Goal: Task Accomplishment & Management: Manage account settings

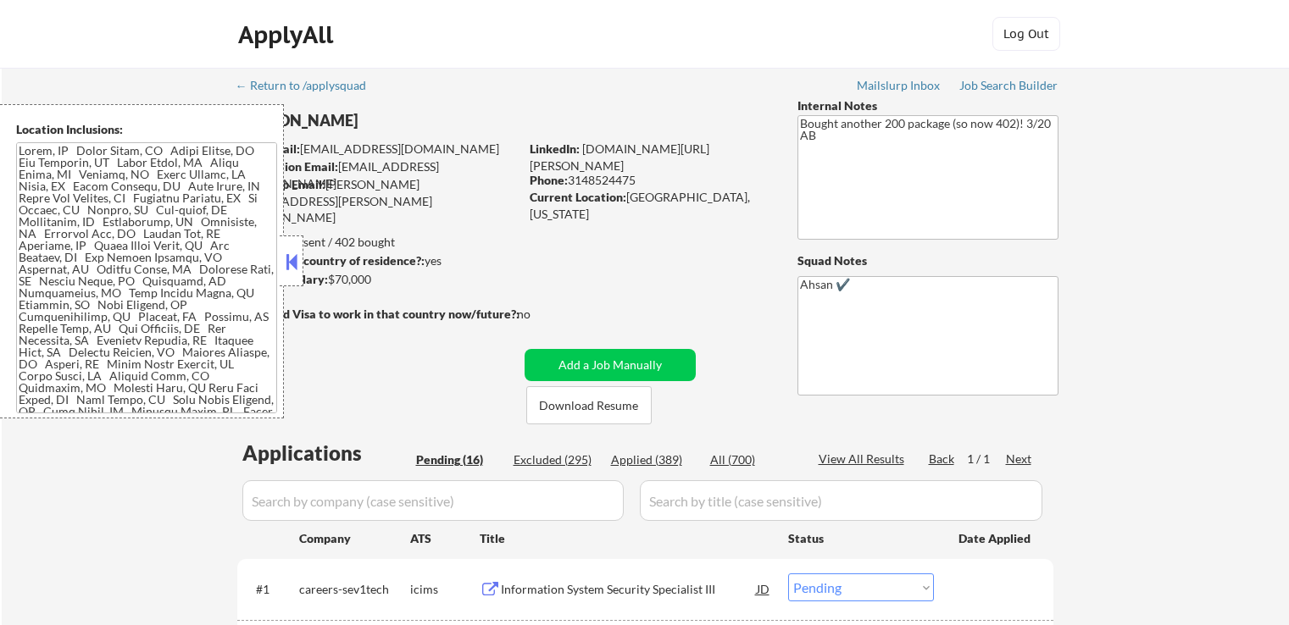
select select ""pending""
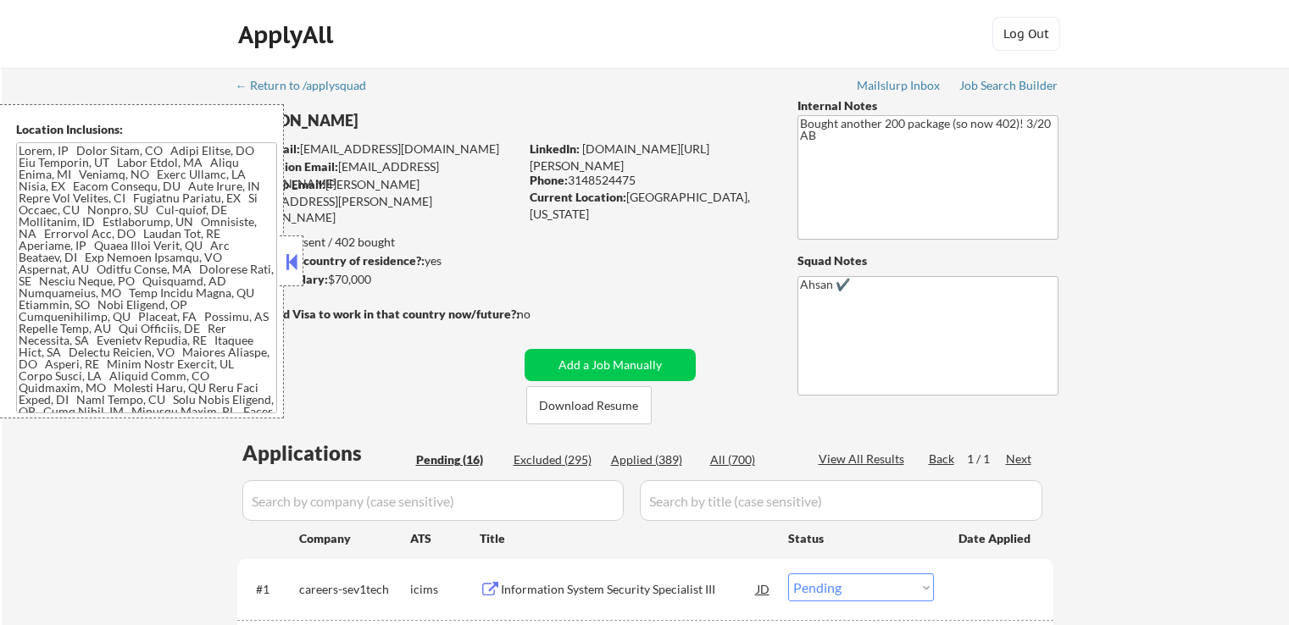
select select ""pending""
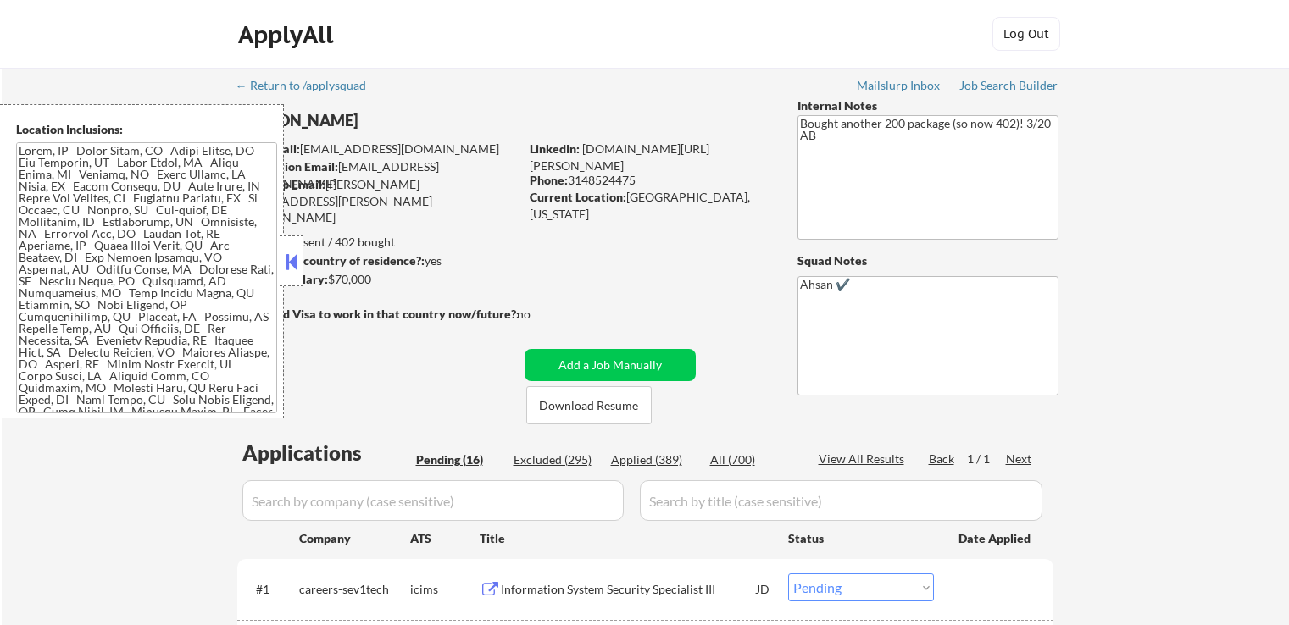
select select ""pending""
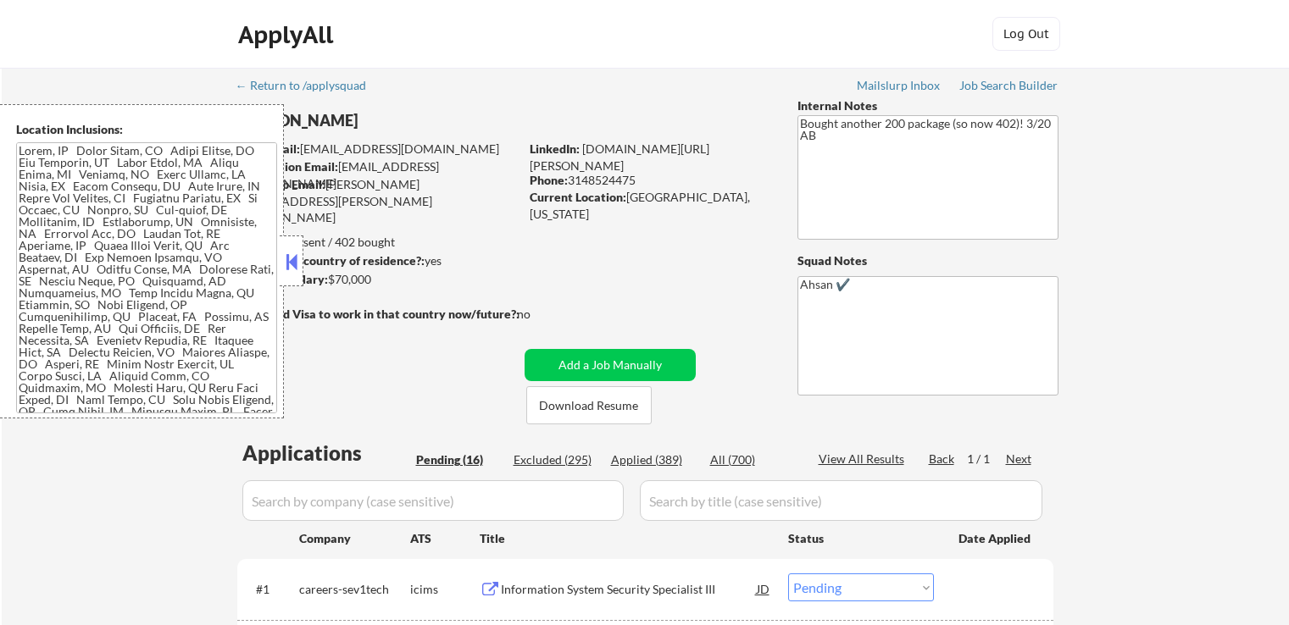
select select ""pending""
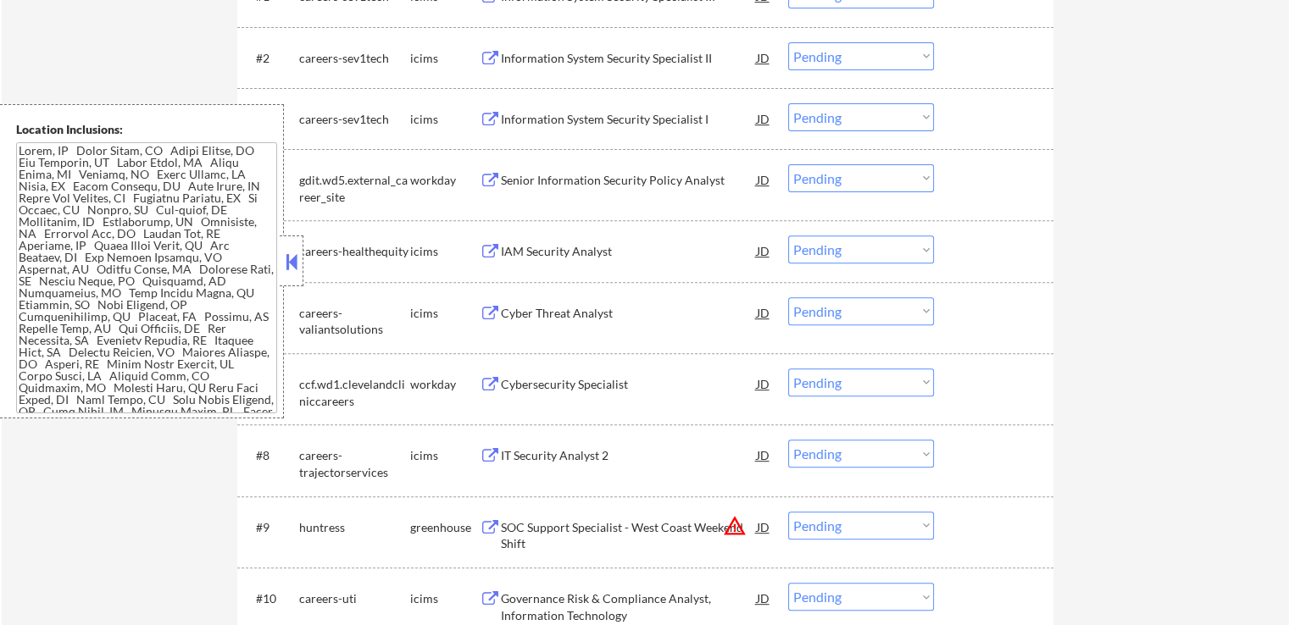
scroll to position [508, 0]
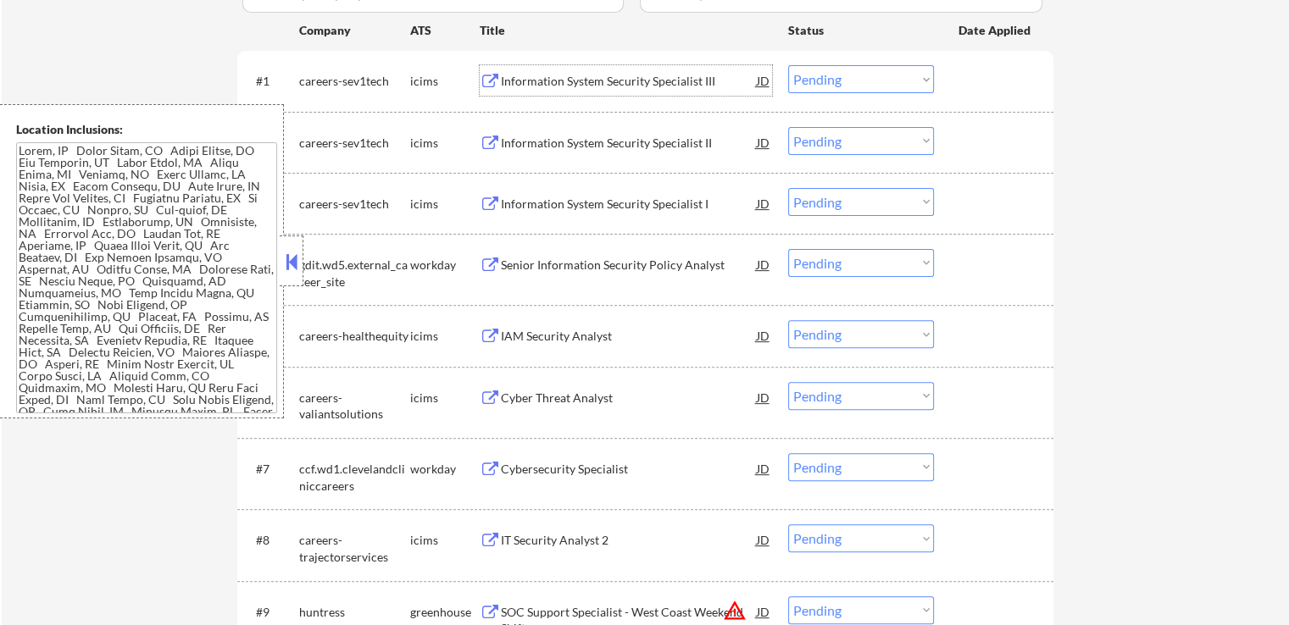
click at [576, 80] on div "Information System Security Specialist III" at bounding box center [629, 81] width 256 height 17
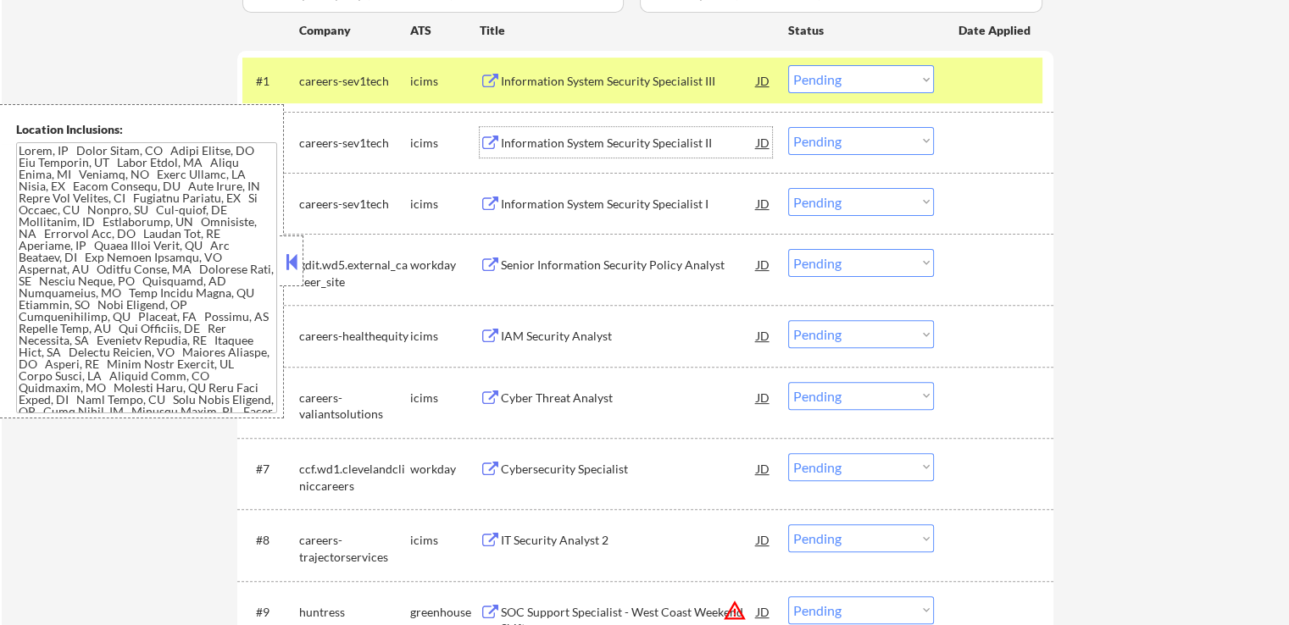
click at [576, 139] on div "Information System Security Specialist II" at bounding box center [629, 143] width 256 height 17
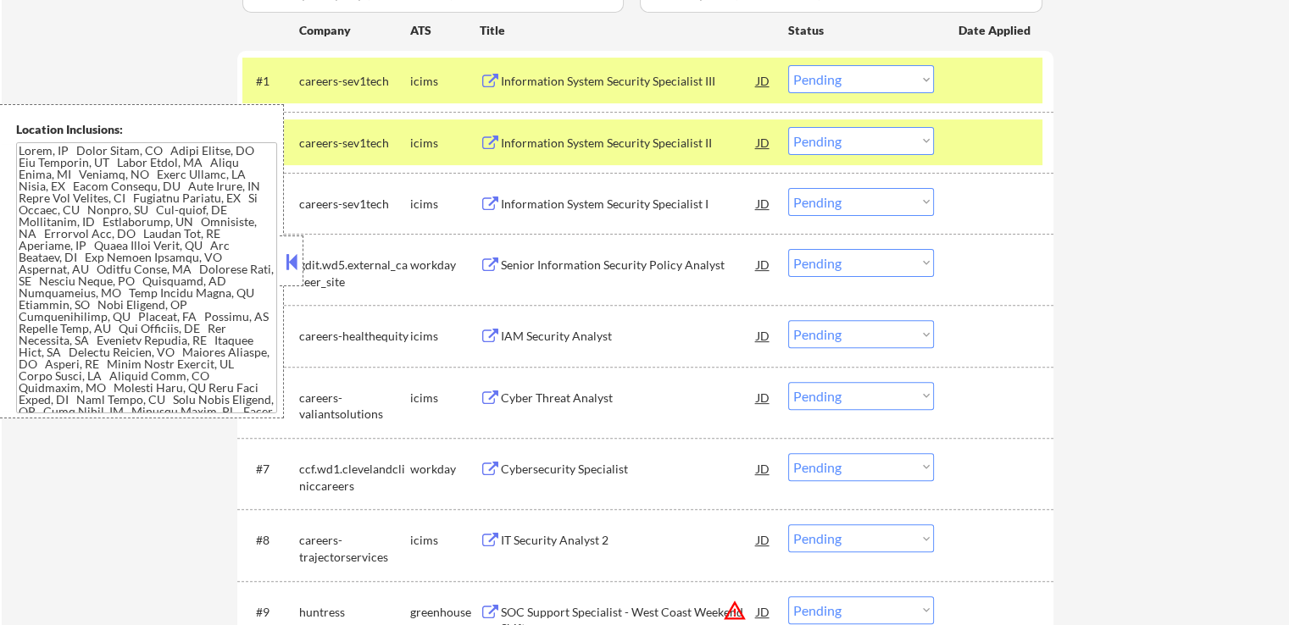
click at [577, 204] on div "Information System Security Specialist I" at bounding box center [629, 204] width 256 height 17
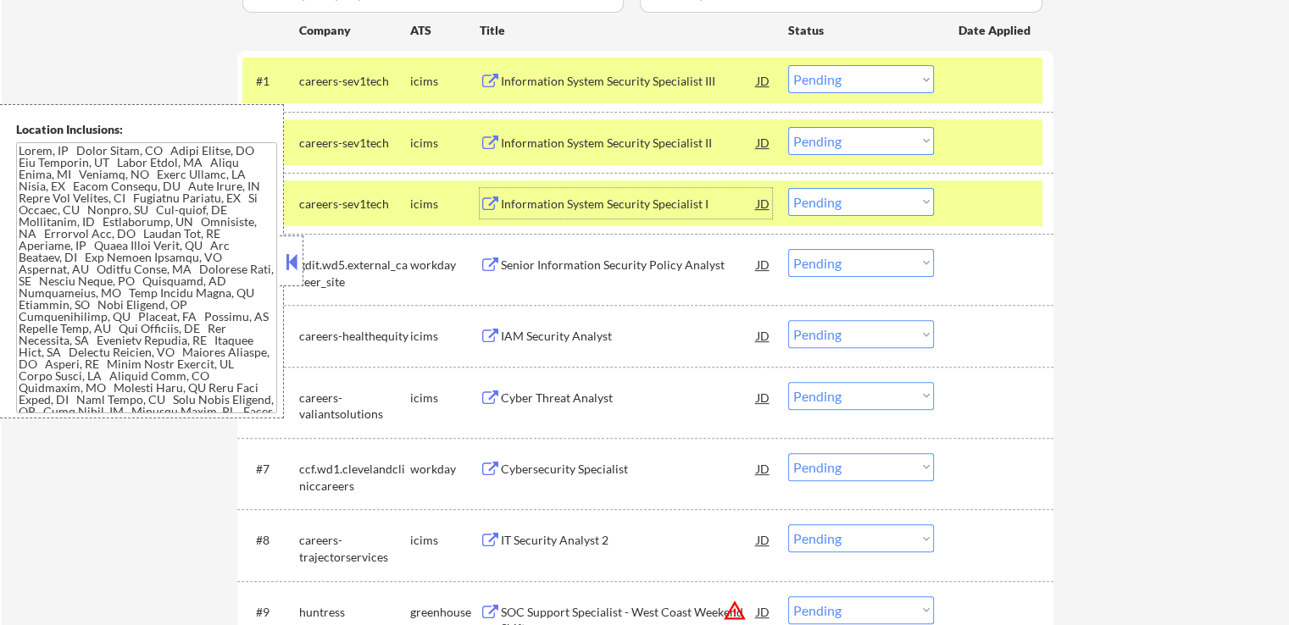
click at [556, 340] on div "IAM Security Analyst" at bounding box center [629, 336] width 256 height 17
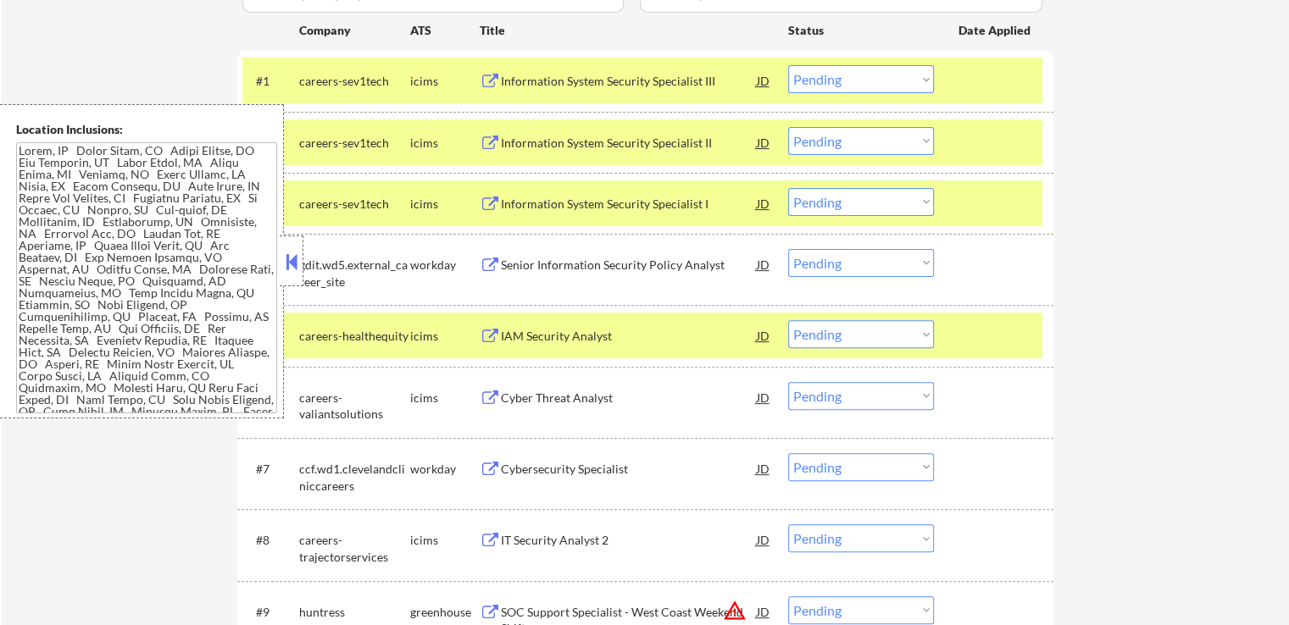
click at [545, 398] on div "Cyber Threat Analyst" at bounding box center [629, 398] width 256 height 17
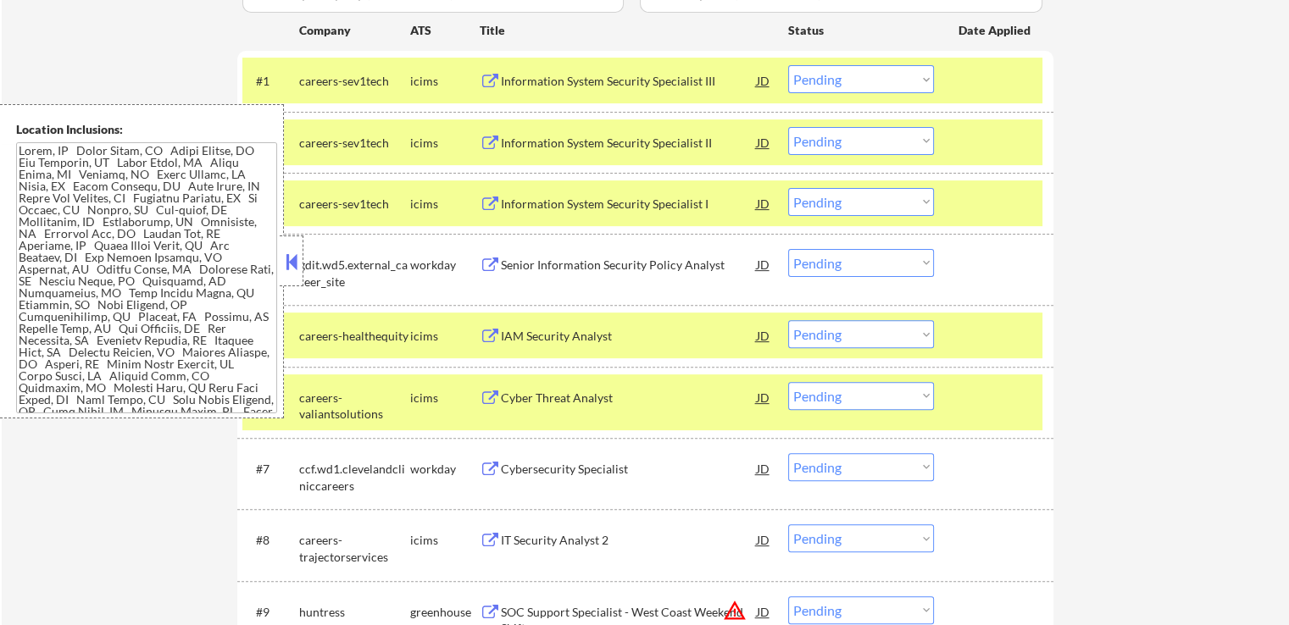
scroll to position [593, 0]
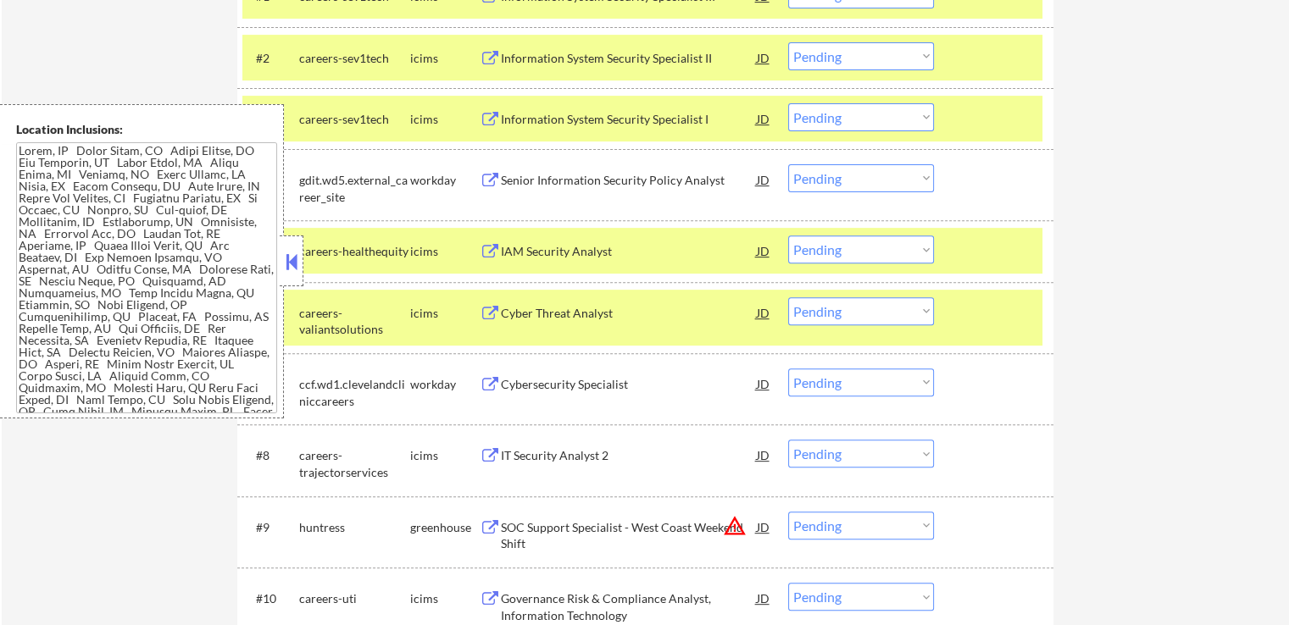
click at [529, 442] on div "IT Security Analyst 2" at bounding box center [629, 455] width 256 height 30
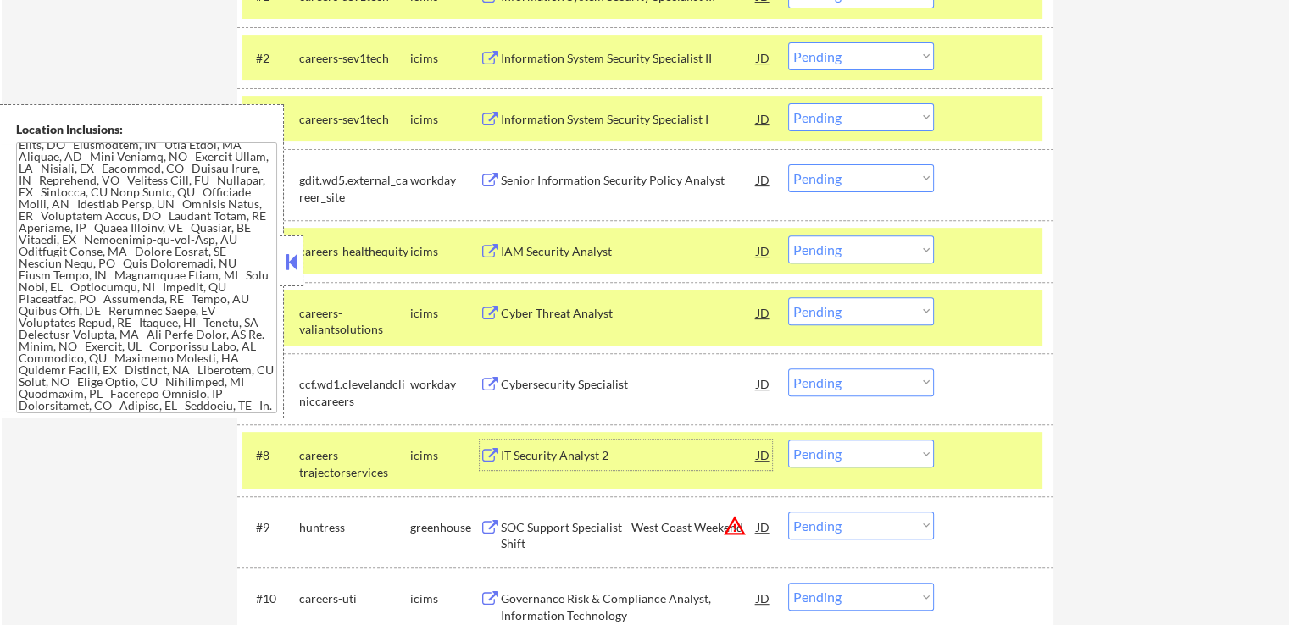
scroll to position [326, 0]
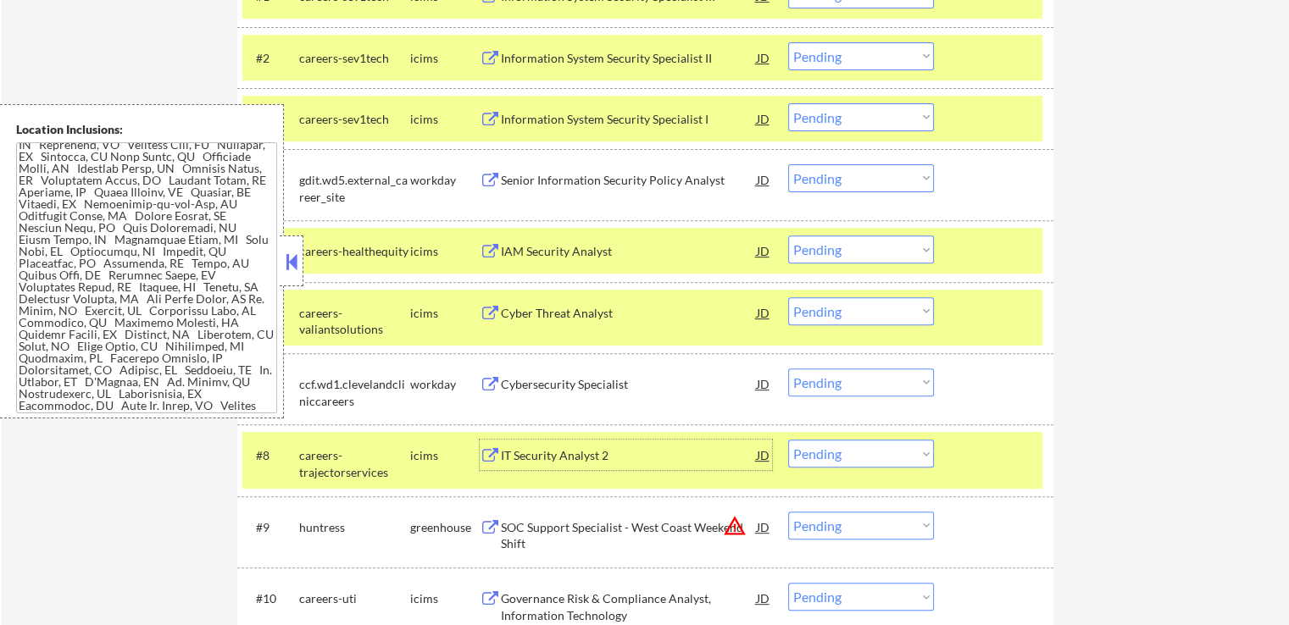
click at [163, 401] on textarea at bounding box center [146, 277] width 261 height 271
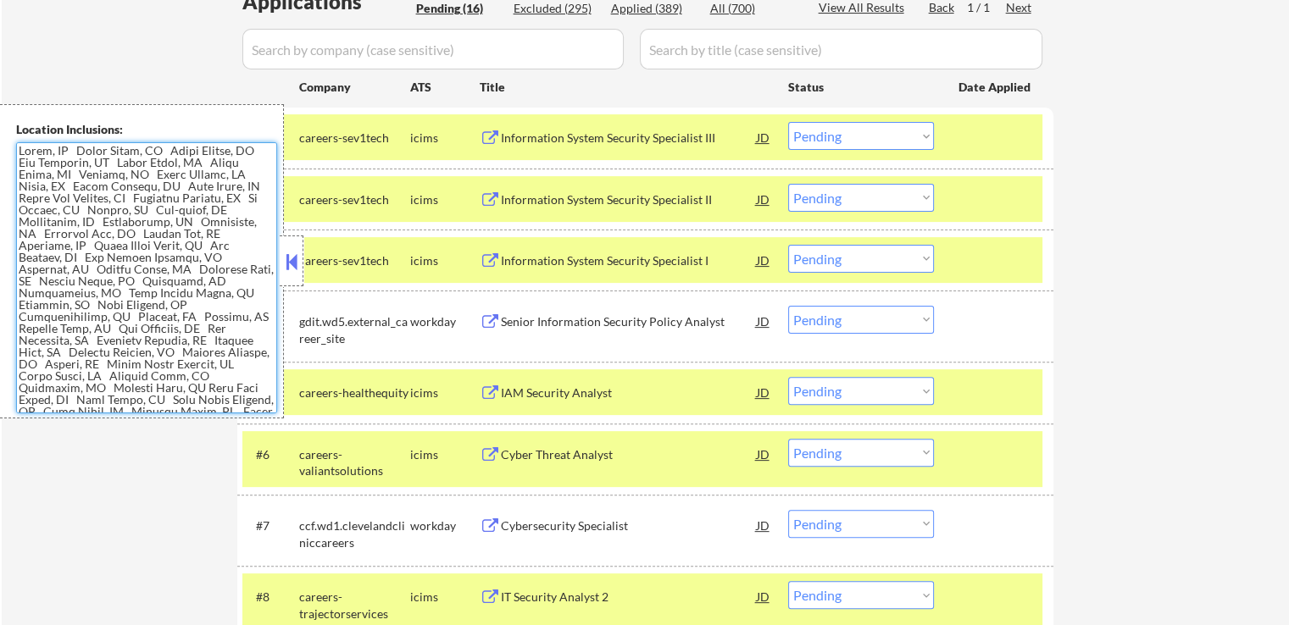
scroll to position [424, 0]
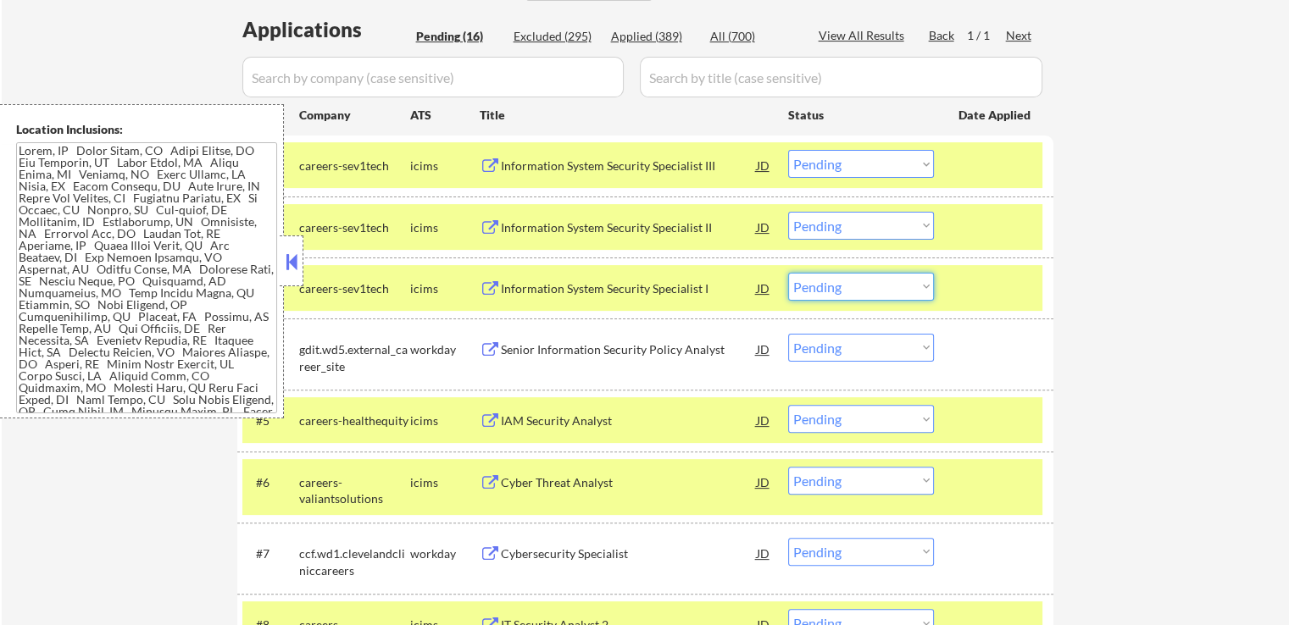
click at [834, 277] on select "Choose an option... Pending Applied Excluded (Questions) Excluded (Expired) Exc…" at bounding box center [861, 287] width 146 height 28
click at [788, 273] on select "Choose an option... Pending Applied Excluded (Questions) Excluded (Expired) Exc…" at bounding box center [861, 287] width 146 height 28
click at [849, 222] on select "Choose an option... Pending Applied Excluded (Questions) Excluded (Expired) Exc…" at bounding box center [861, 226] width 146 height 28
select select ""pending""
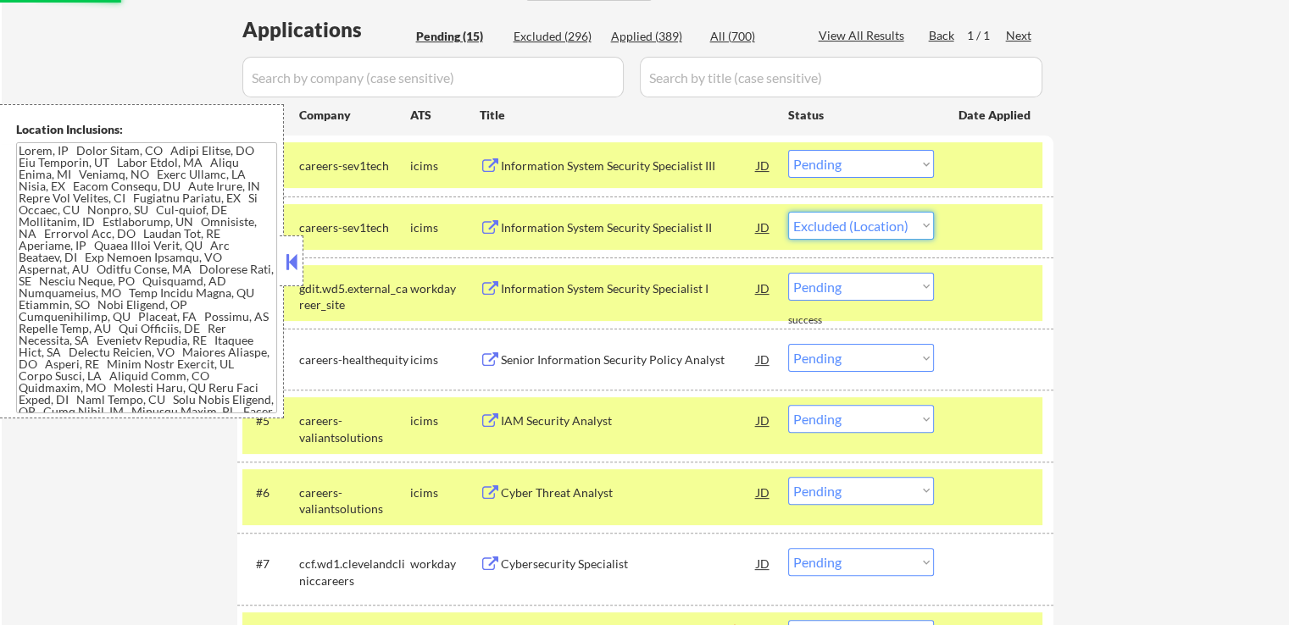
click at [788, 212] on select "Choose an option... Pending Applied Excluded (Questions) Excluded (Expired) Exc…" at bounding box center [861, 226] width 146 height 28
drag, startPoint x: 839, startPoint y: 153, endPoint x: 847, endPoint y: 175, distance: 22.8
click at [839, 153] on select "Choose an option... Pending Applied Excluded (Questions) Excluded (Expired) Exc…" at bounding box center [861, 164] width 146 height 28
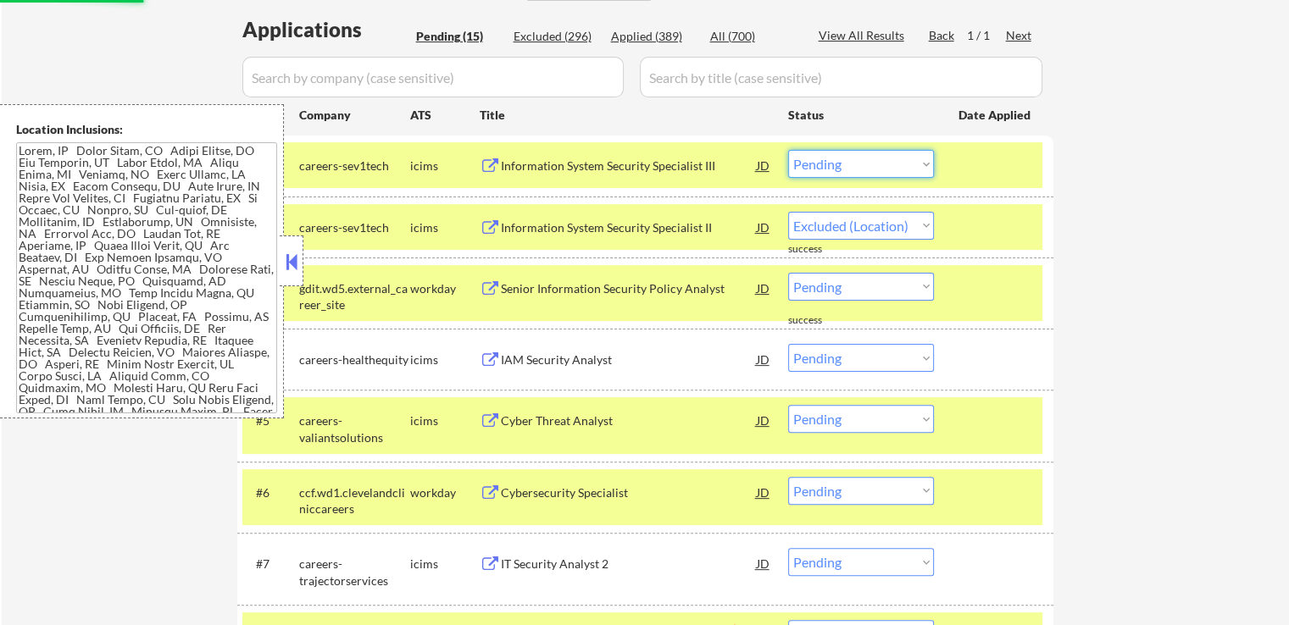
select select ""pending""
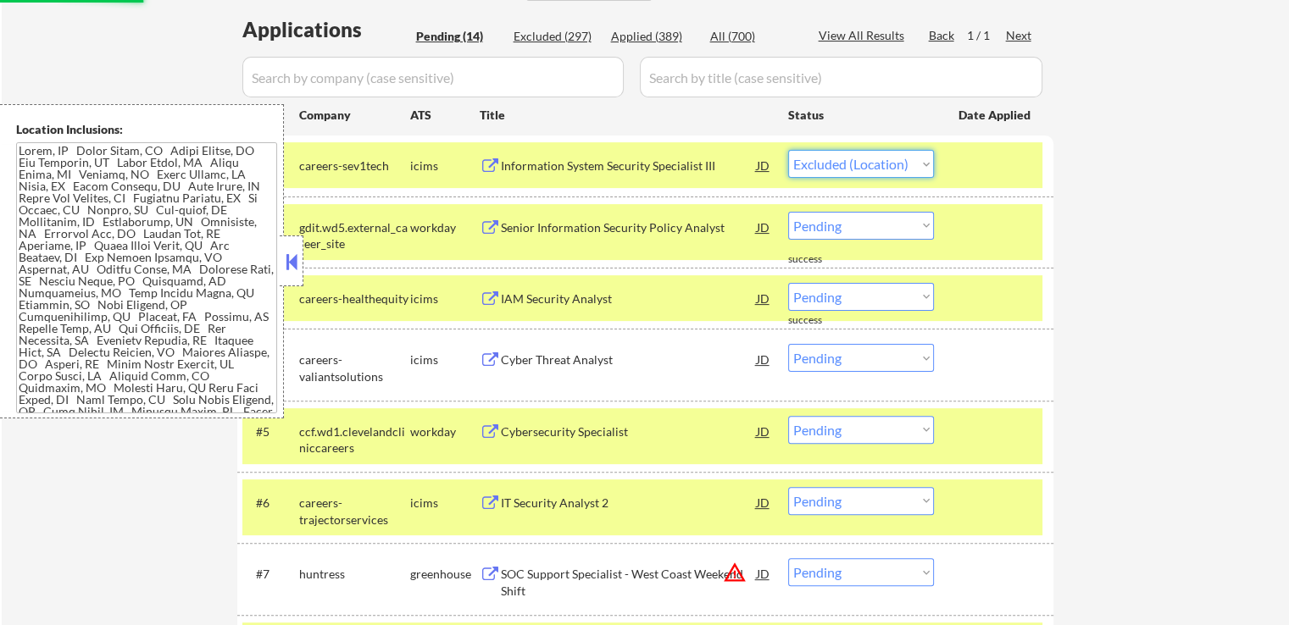
click at [788, 150] on select "Choose an option... Pending Applied Excluded (Questions) Excluded (Expired) Exc…" at bounding box center [861, 164] width 146 height 28
select select ""pending""
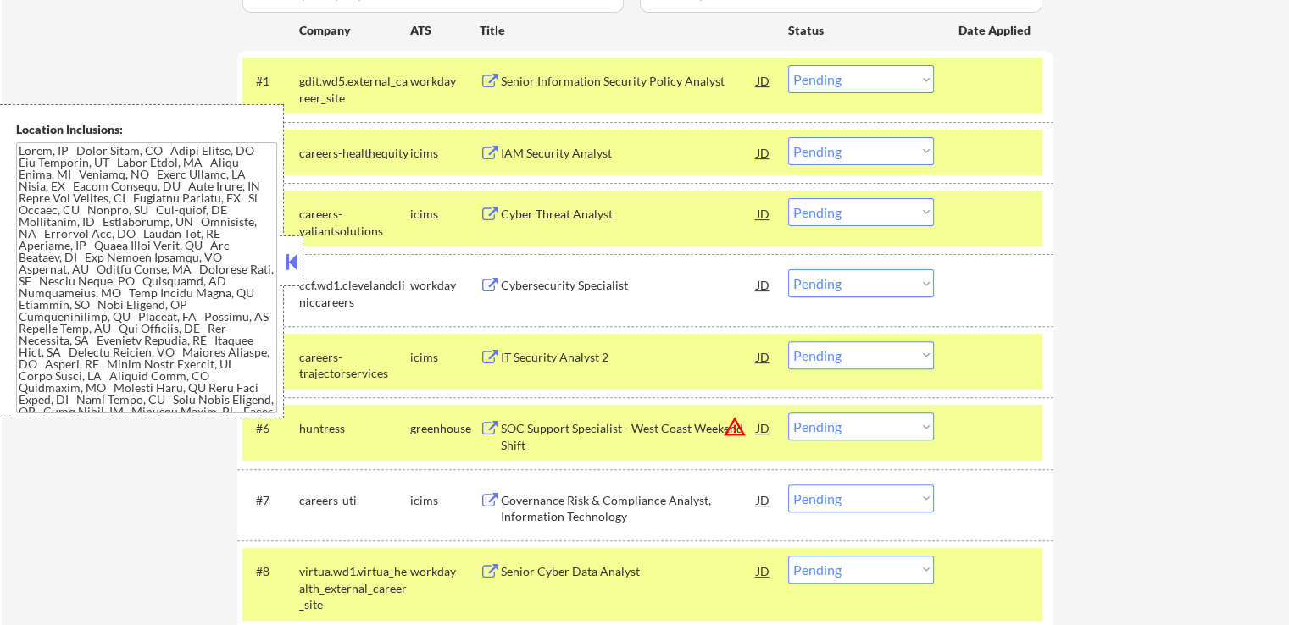
scroll to position [593, 0]
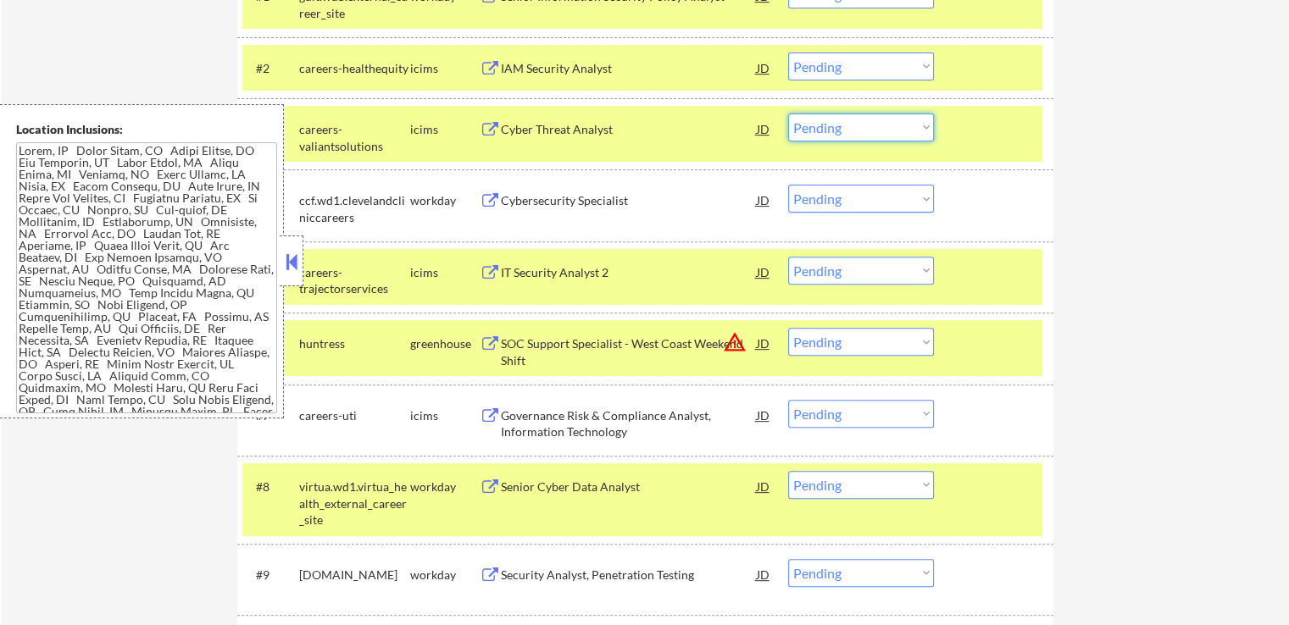
click at [808, 136] on select "Choose an option... Pending Applied Excluded (Questions) Excluded (Expired) Exc…" at bounding box center [861, 128] width 146 height 28
click at [788, 114] on select "Choose an option... Pending Applied Excluded (Questions) Excluded (Expired) Exc…" at bounding box center [861, 128] width 146 height 28
select select ""pending""
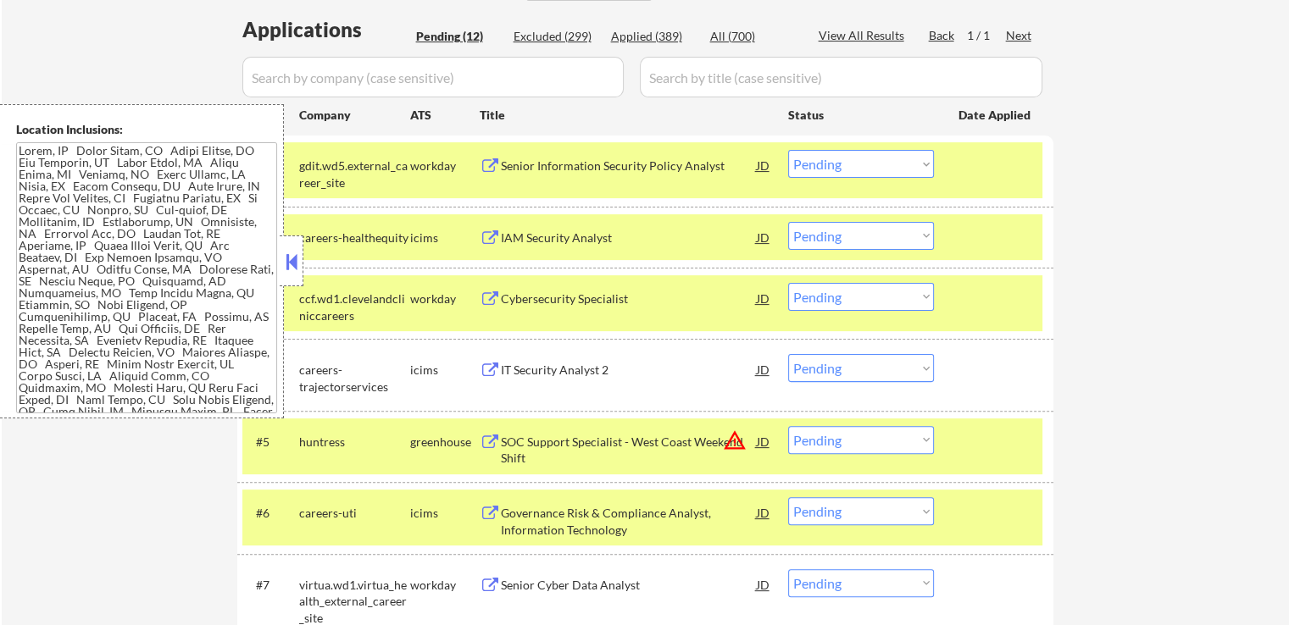
scroll to position [508, 0]
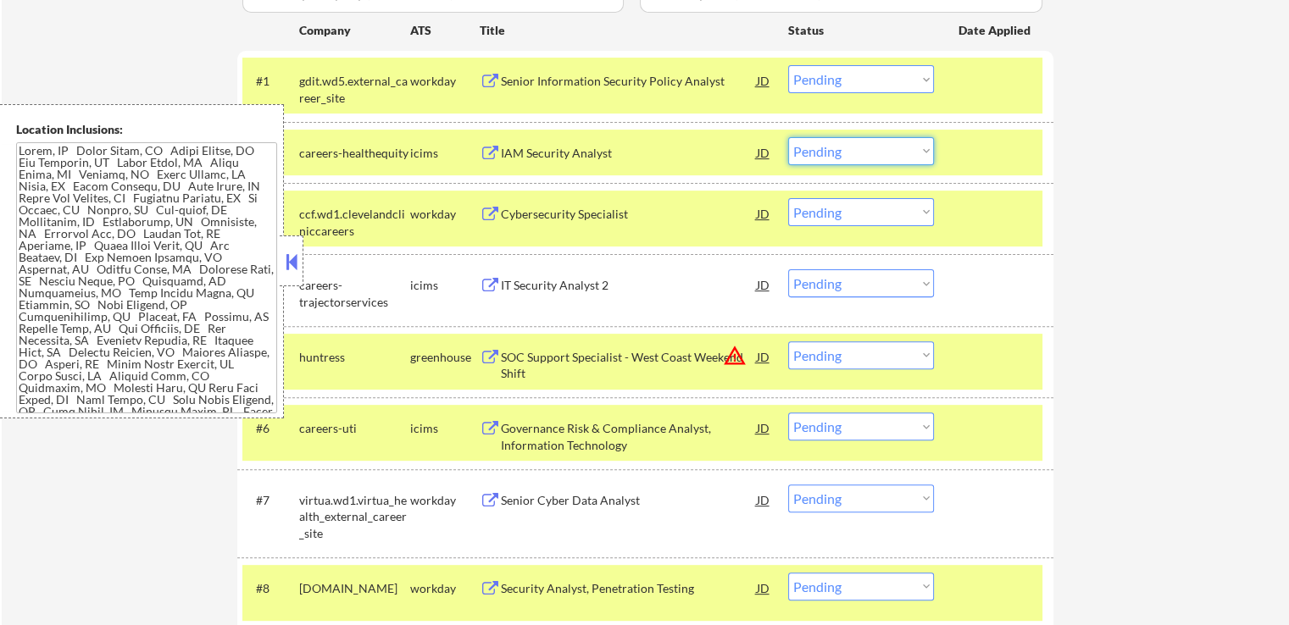
drag, startPoint x: 829, startPoint y: 153, endPoint x: 833, endPoint y: 163, distance: 10.2
click at [829, 154] on select "Choose an option... Pending Applied Excluded (Questions) Excluded (Expired) Exc…" at bounding box center [861, 151] width 146 height 28
click at [788, 137] on select "Choose an option... Pending Applied Excluded (Questions) Excluded (Expired) Exc…" at bounding box center [861, 151] width 146 height 28
select select ""pending""
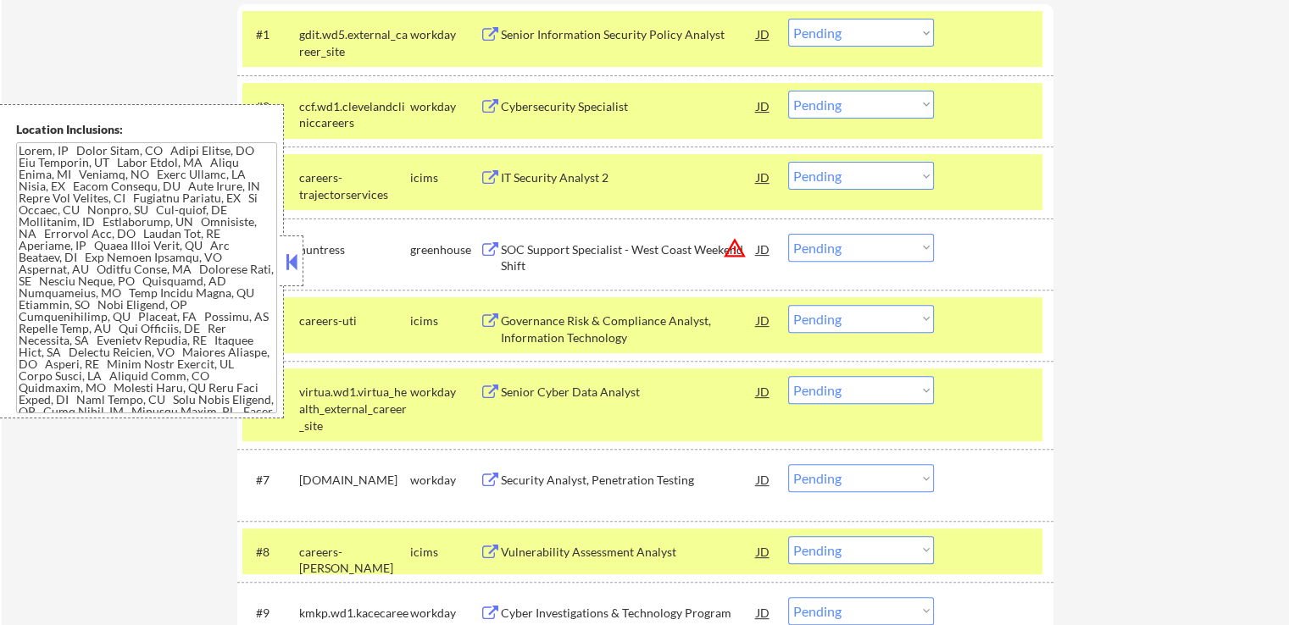
scroll to position [593, 0]
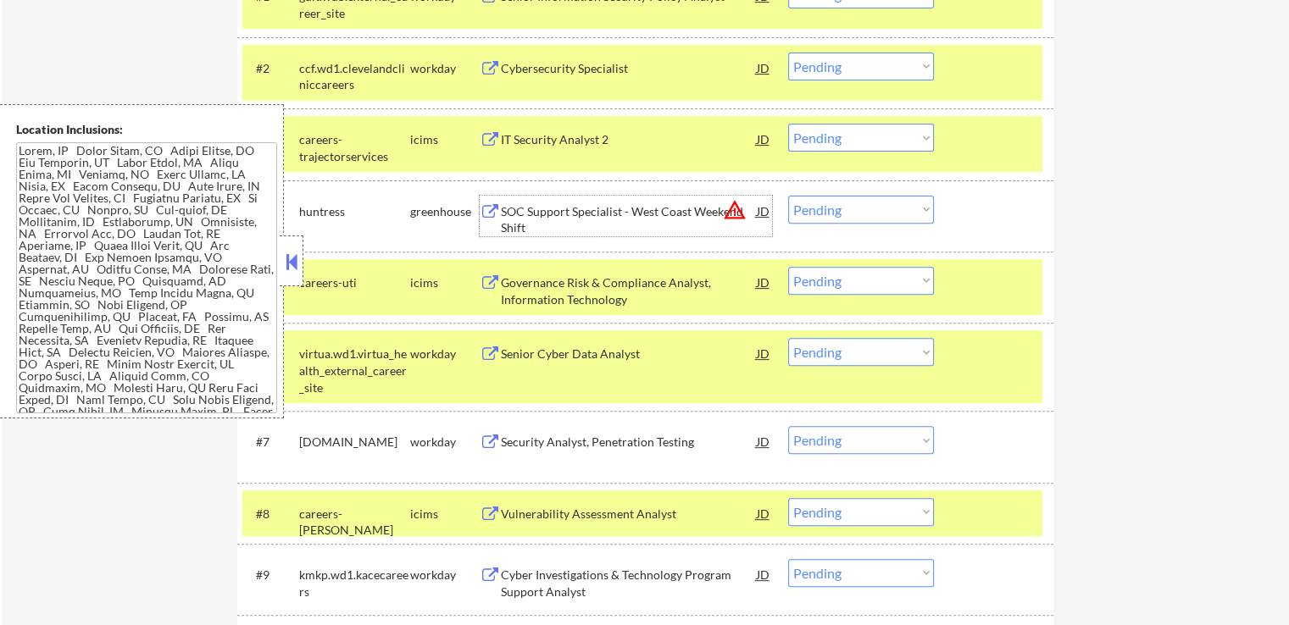
click at [570, 212] on div "SOC Support Specialist - West Coast Weekend Shift" at bounding box center [629, 219] width 256 height 33
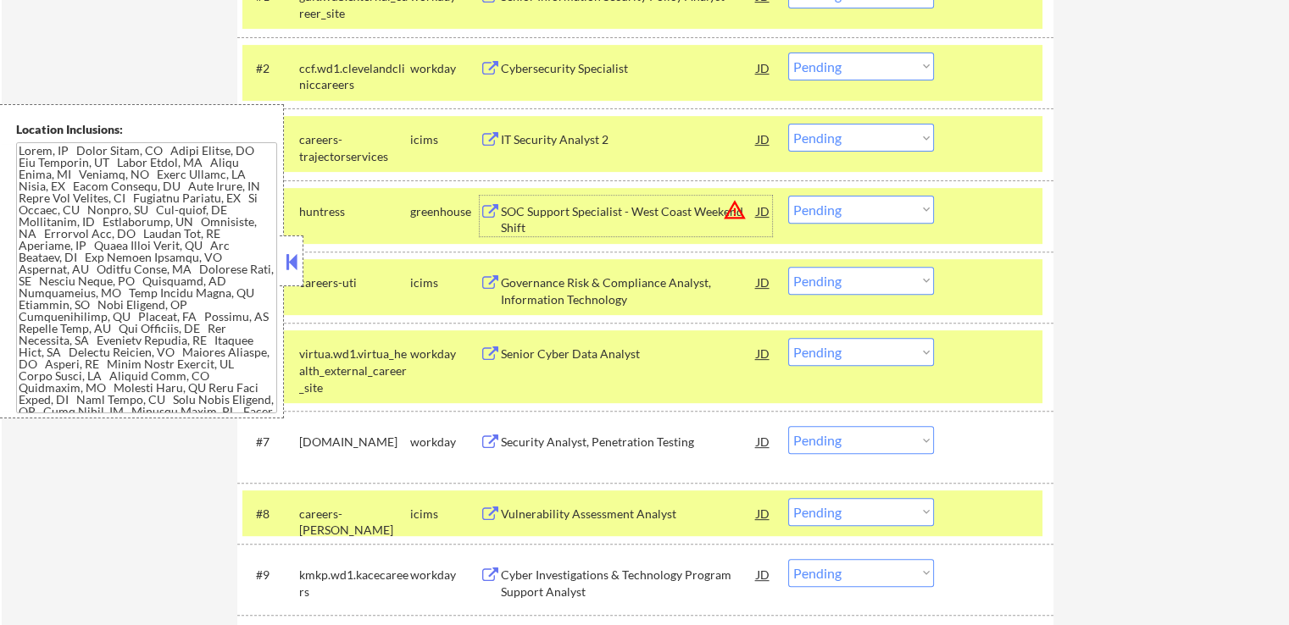
click at [875, 210] on select "Choose an option... Pending Applied Excluded (Questions) Excluded (Expired) Exc…" at bounding box center [861, 210] width 146 height 28
click at [788, 196] on select "Choose an option... Pending Applied Excluded (Questions) Excluded (Expired) Exc…" at bounding box center [861, 210] width 146 height 28
select select ""pending""
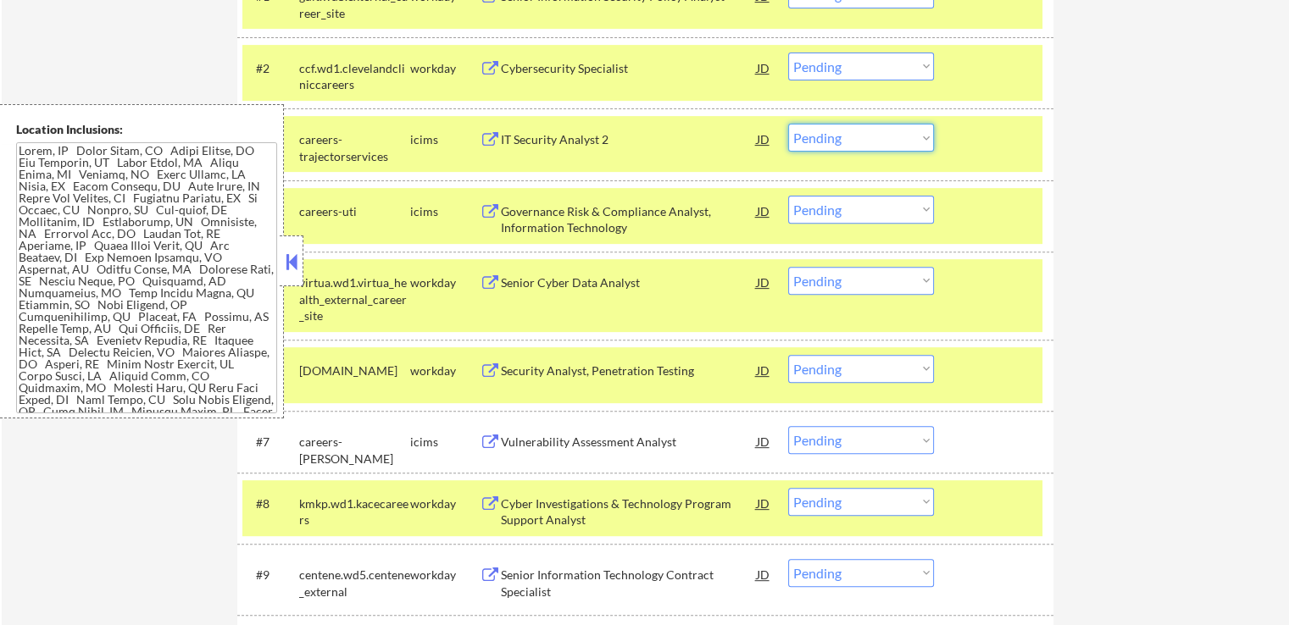
click at [861, 141] on select "Choose an option... Pending Applied Excluded (Questions) Excluded (Expired) Exc…" at bounding box center [861, 138] width 146 height 28
click at [788, 124] on select "Choose an option... Pending Applied Excluded (Questions) Excluded (Expired) Exc…" at bounding box center [861, 138] width 146 height 28
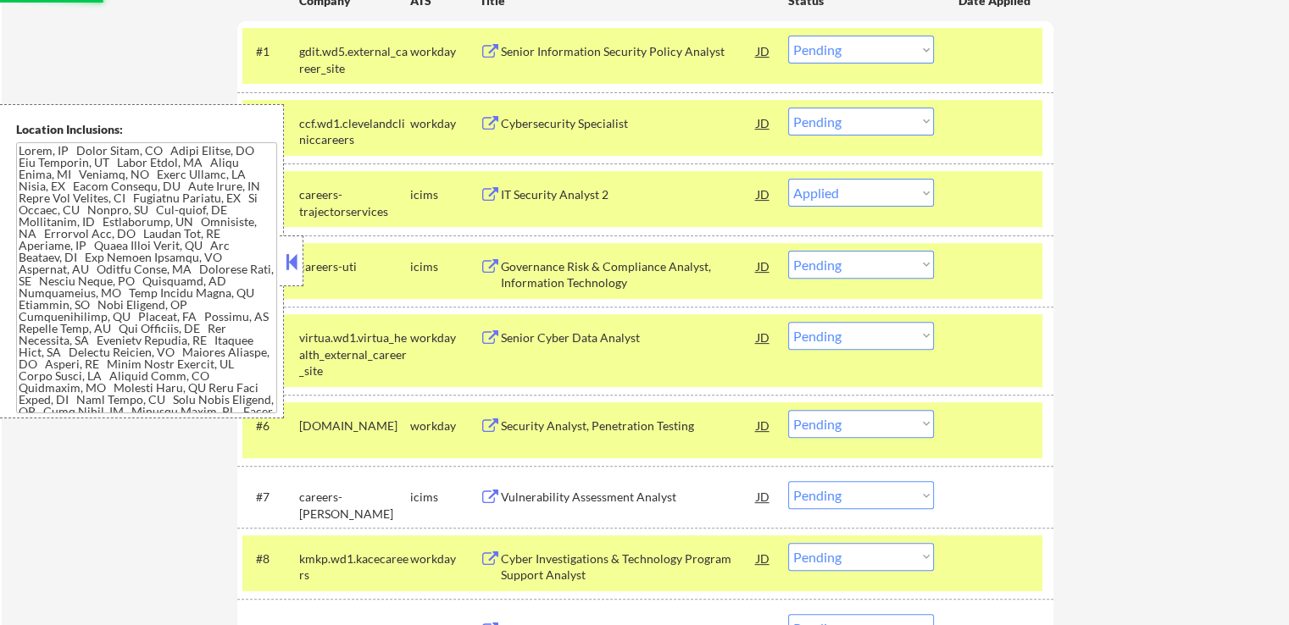
scroll to position [508, 0]
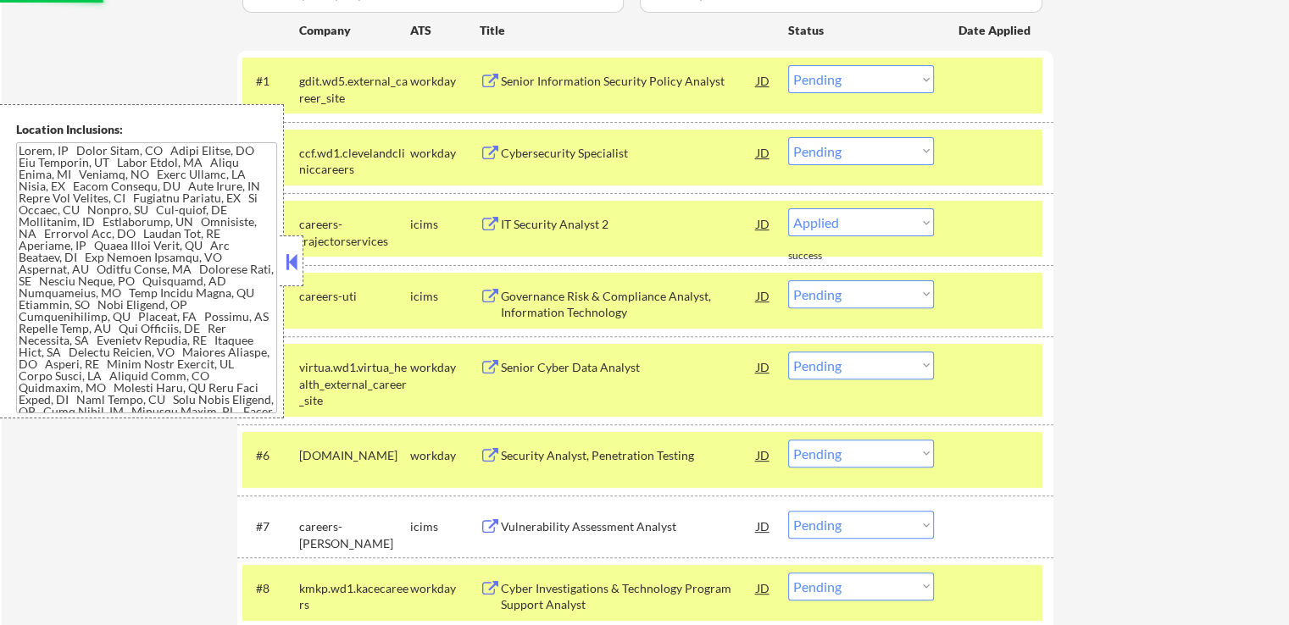
select select ""pending""
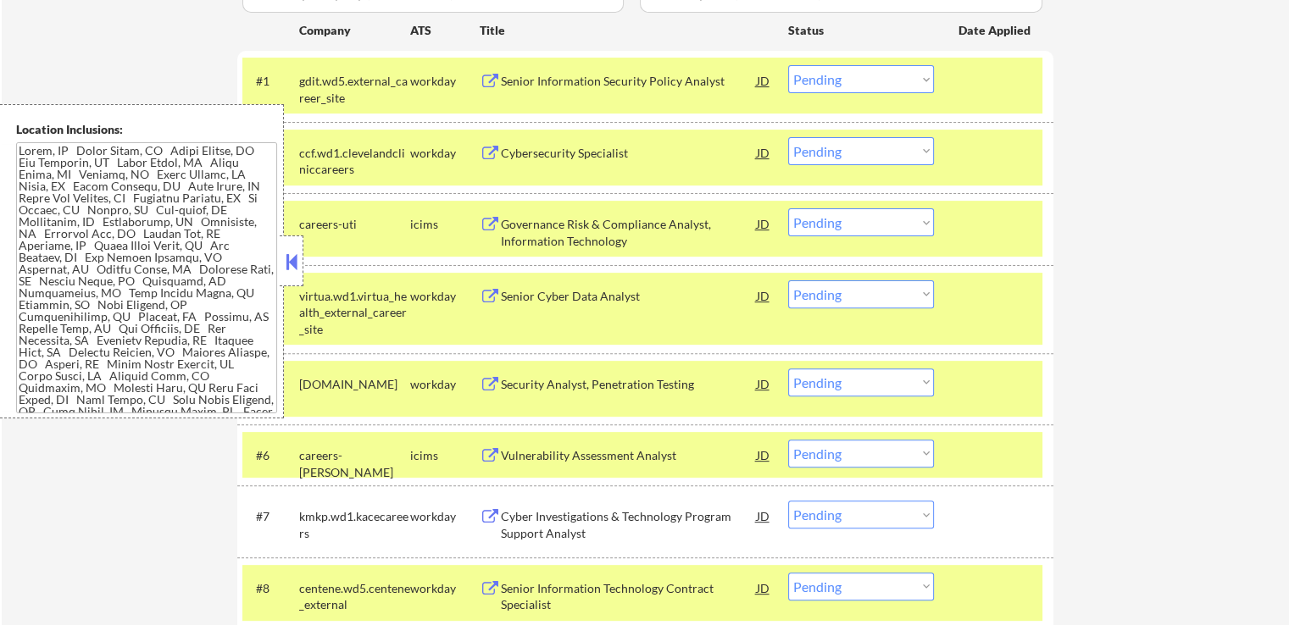
click at [1123, 223] on div "← Return to /applysquad Mailslurp Inbox Job Search Builder [PERSON_NAME] User E…" at bounding box center [645, 167] width 1287 height 1216
click at [569, 153] on div "Cybersecurity Specialist" at bounding box center [629, 153] width 256 height 17
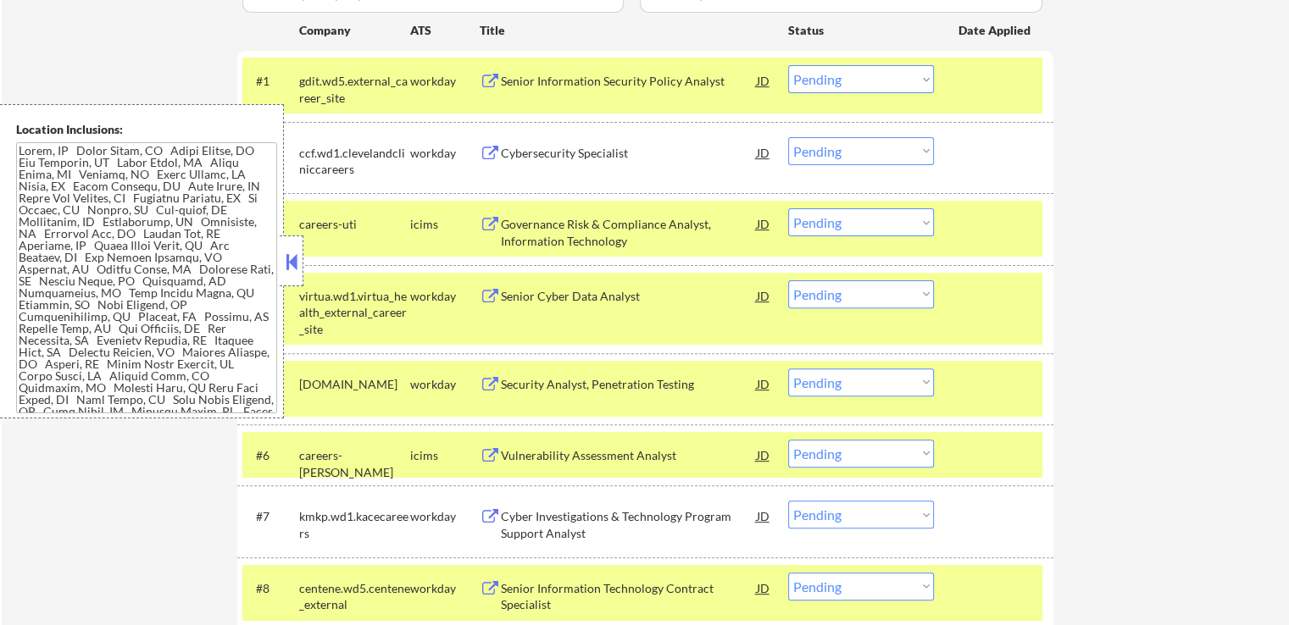
click at [532, 285] on div "Senior Cyber Data Analyst" at bounding box center [629, 295] width 256 height 30
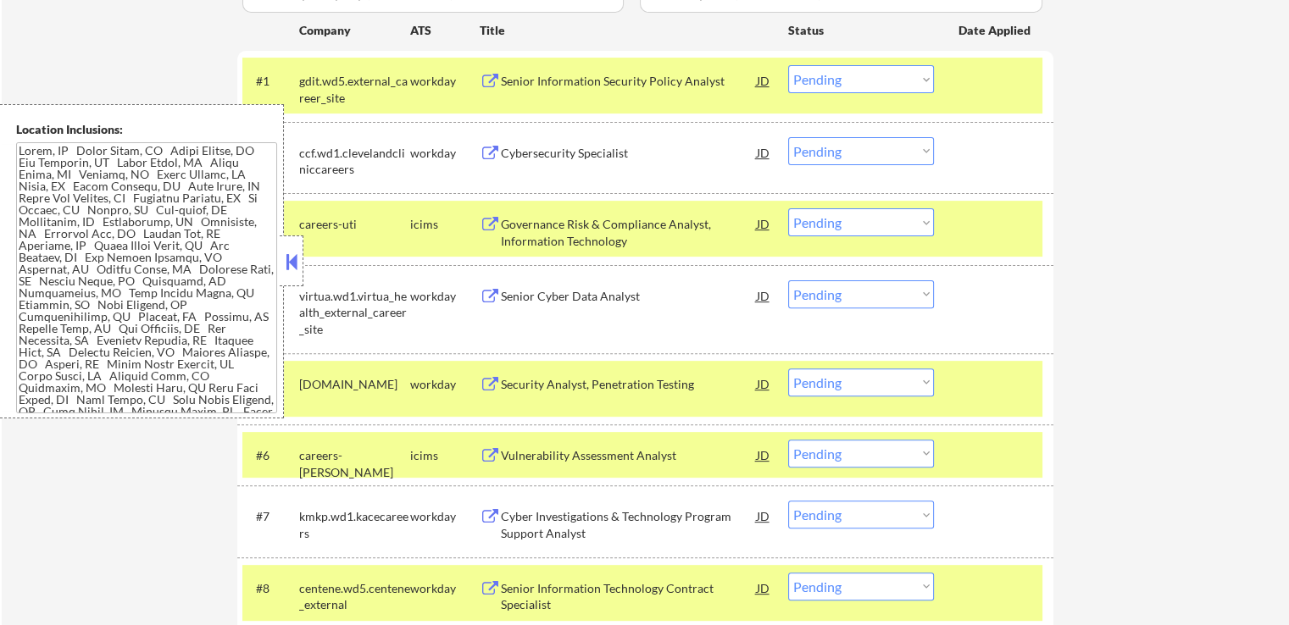
click at [517, 378] on div "Security Analyst, Penetration Testing" at bounding box center [629, 384] width 256 height 17
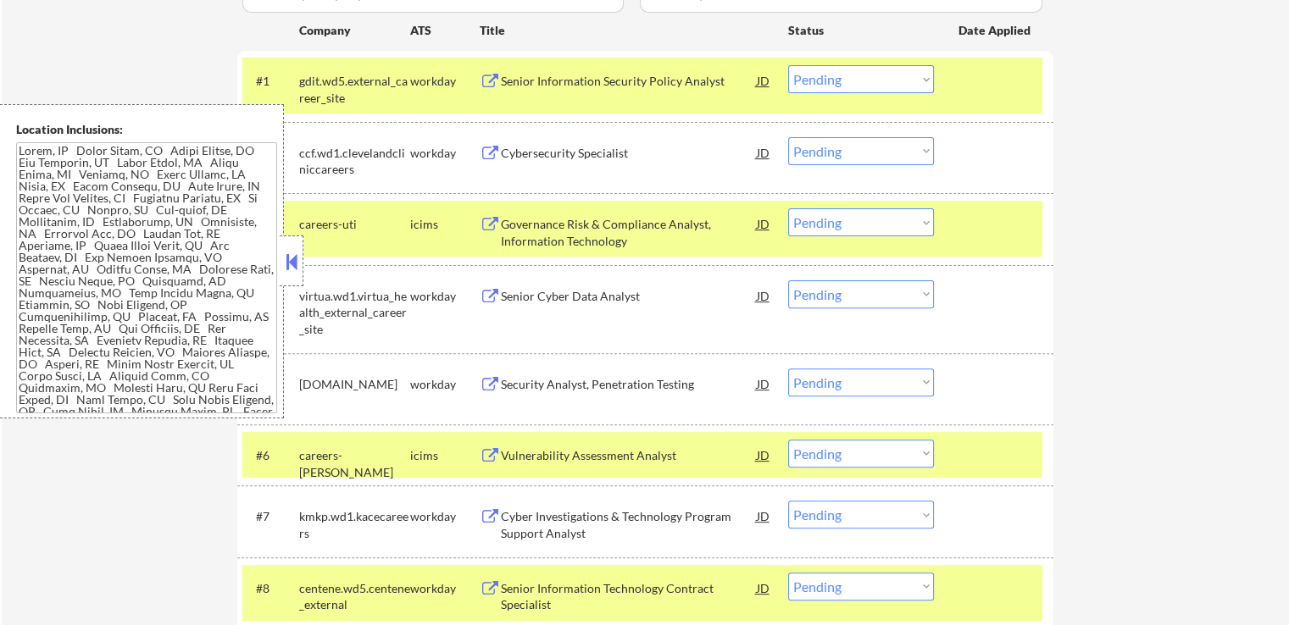
click at [509, 509] on div "Cyber Investigations & Technology Program Support Analyst" at bounding box center [629, 524] width 256 height 33
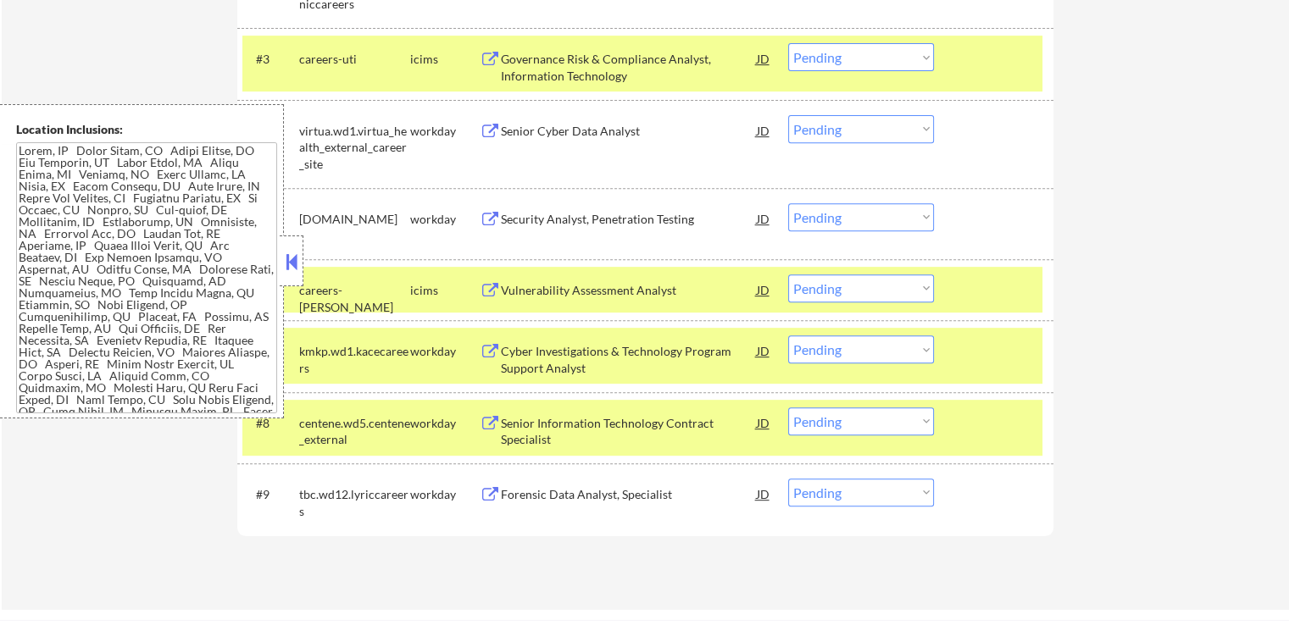
scroll to position [678, 0]
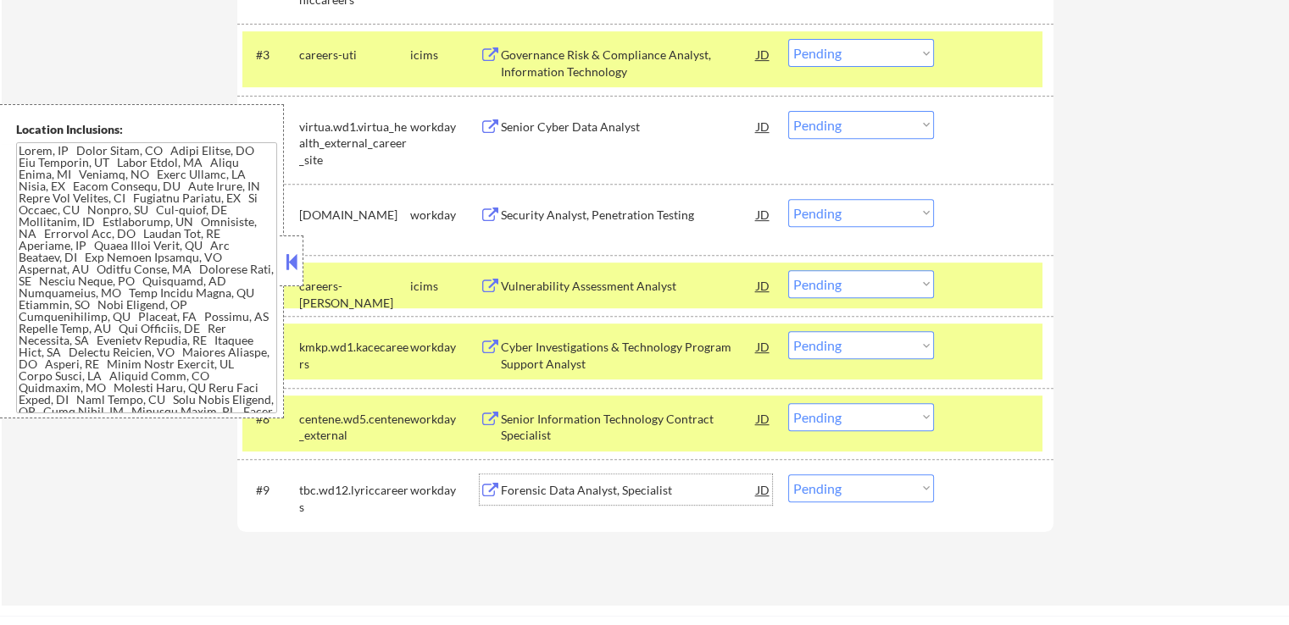
click at [519, 492] on div "Forensic Data Analyst, Specialist" at bounding box center [629, 490] width 256 height 17
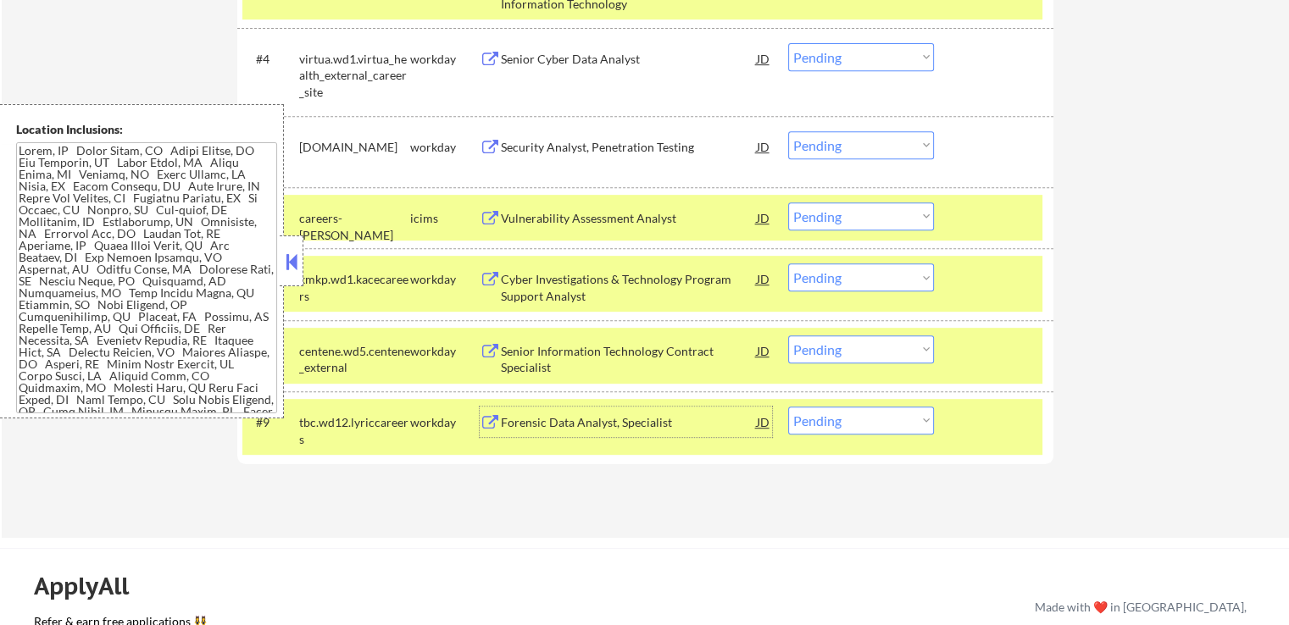
scroll to position [762, 0]
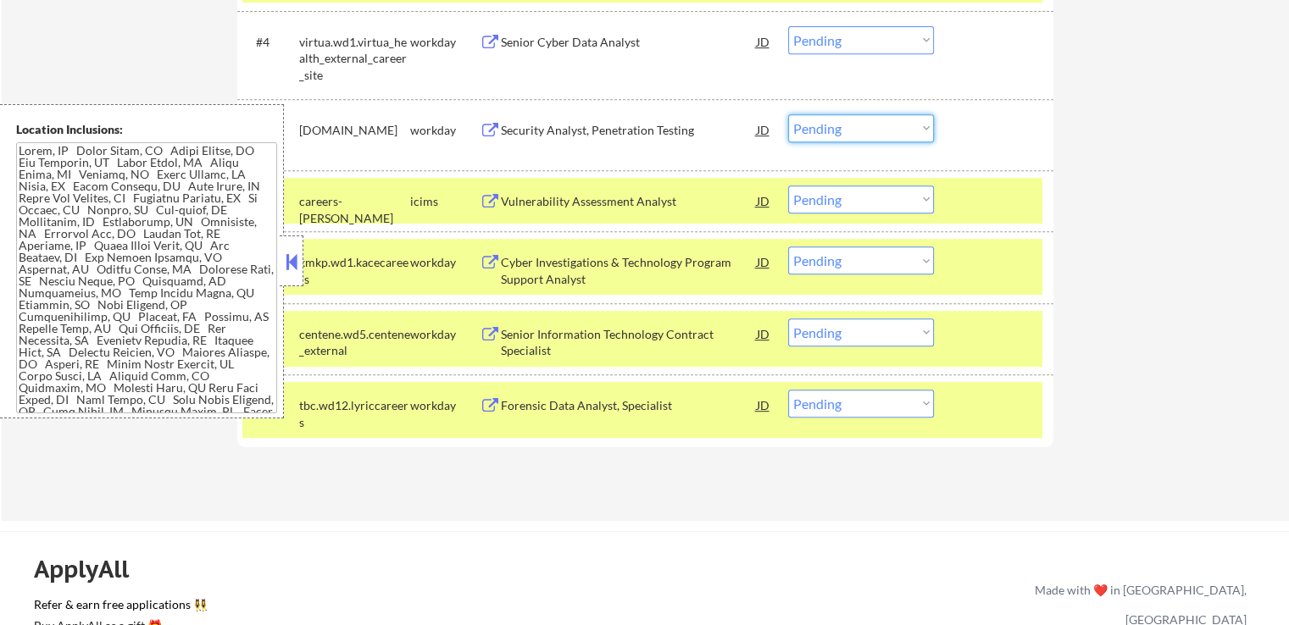
click at [858, 134] on select "Choose an option... Pending Applied Excluded (Questions) Excluded (Expired) Exc…" at bounding box center [861, 128] width 146 height 28
click at [788, 114] on select "Choose an option... Pending Applied Excluded (Questions) Excluded (Expired) Exc…" at bounding box center [861, 128] width 146 height 28
select select ""pending""
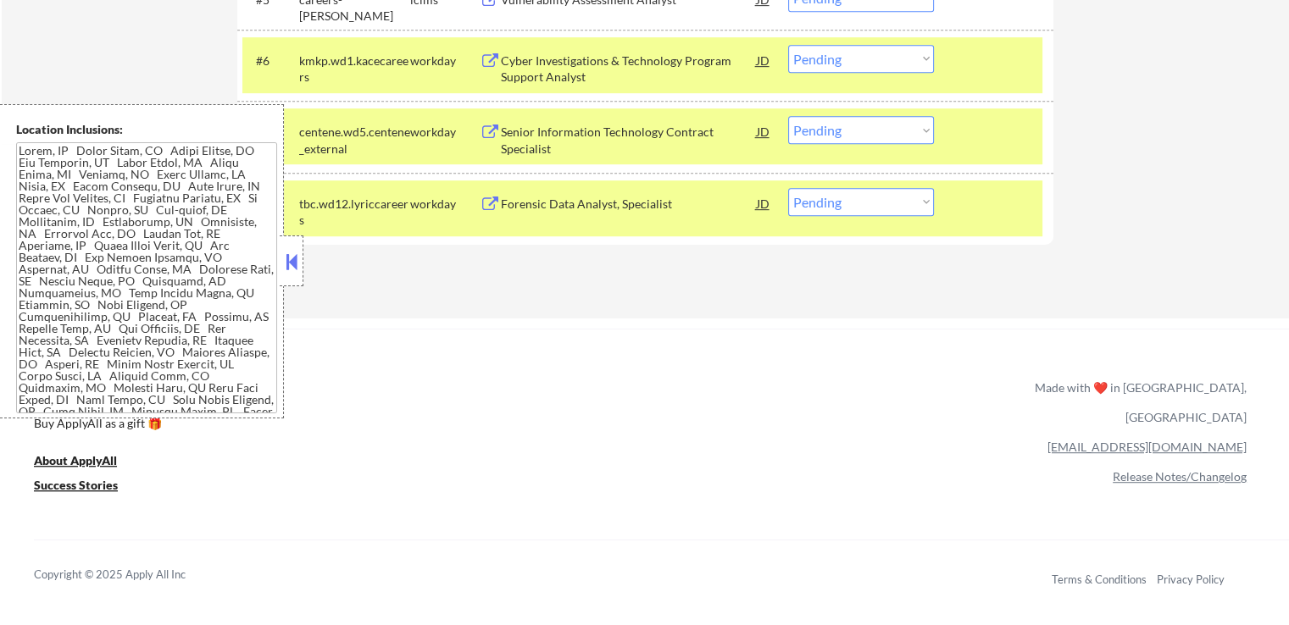
scroll to position [932, 0]
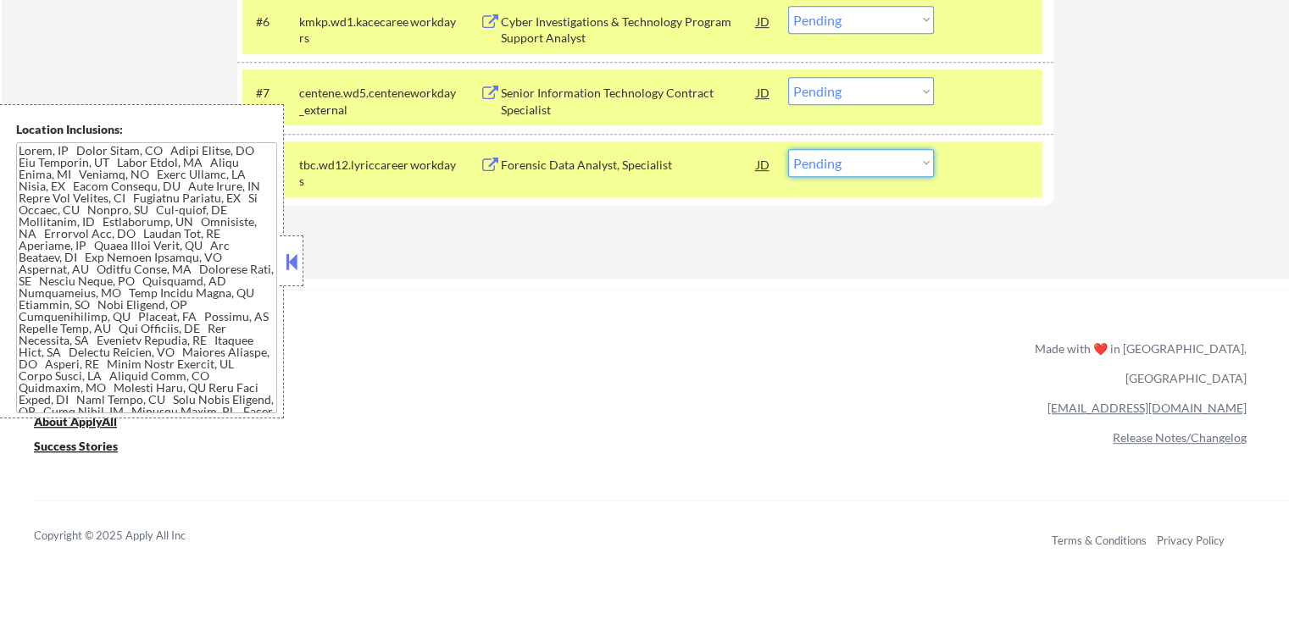
click at [855, 160] on select "Choose an option... Pending Applied Excluded (Questions) Excluded (Expired) Exc…" at bounding box center [861, 163] width 146 height 28
select select ""excluded__expired_""
click at [788, 149] on select "Choose an option... Pending Applied Excluded (Questions) Excluded (Expired) Exc…" at bounding box center [861, 163] width 146 height 28
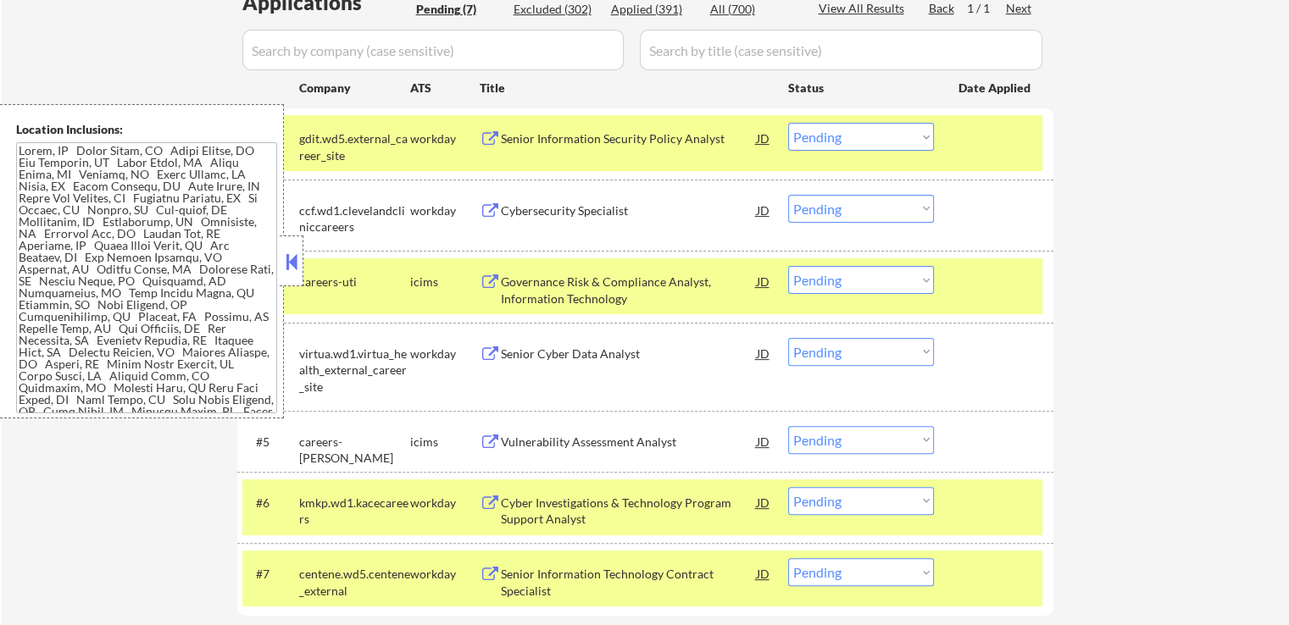
scroll to position [424, 0]
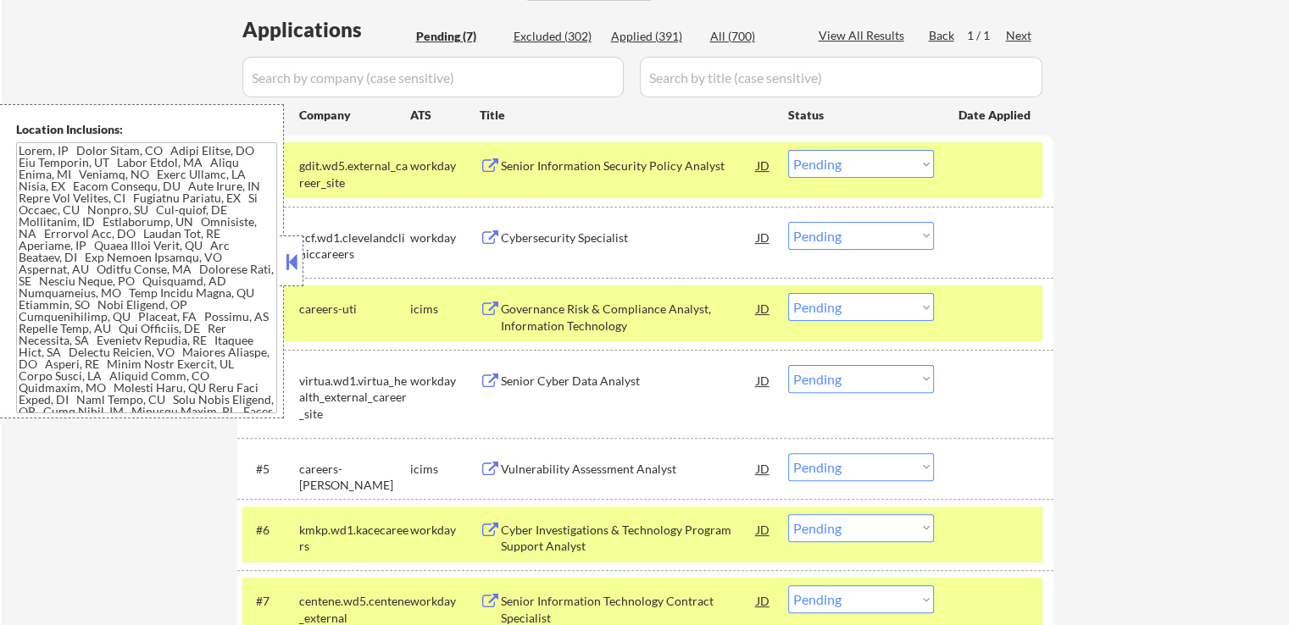
click at [856, 237] on select "Choose an option... Pending Applied Excluded (Questions) Excluded (Expired) Exc…" at bounding box center [861, 236] width 146 height 28
click at [788, 222] on select "Choose an option... Pending Applied Excluded (Questions) Excluded (Expired) Exc…" at bounding box center [861, 236] width 146 height 28
select select ""pending""
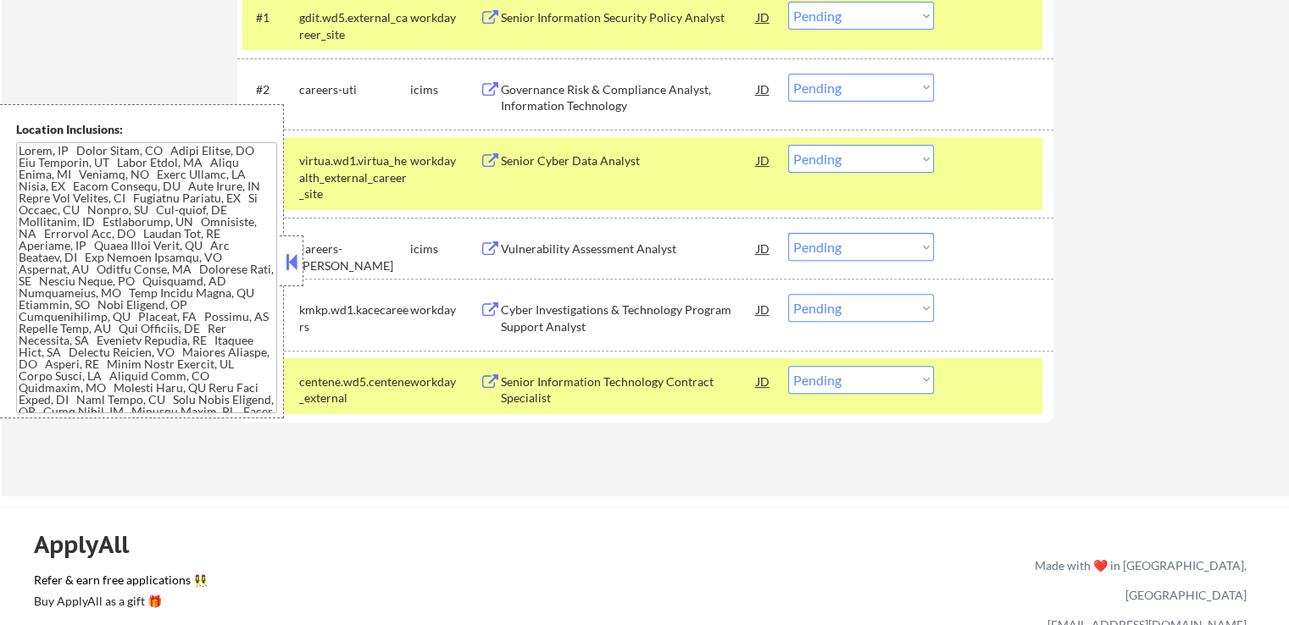
scroll to position [593, 0]
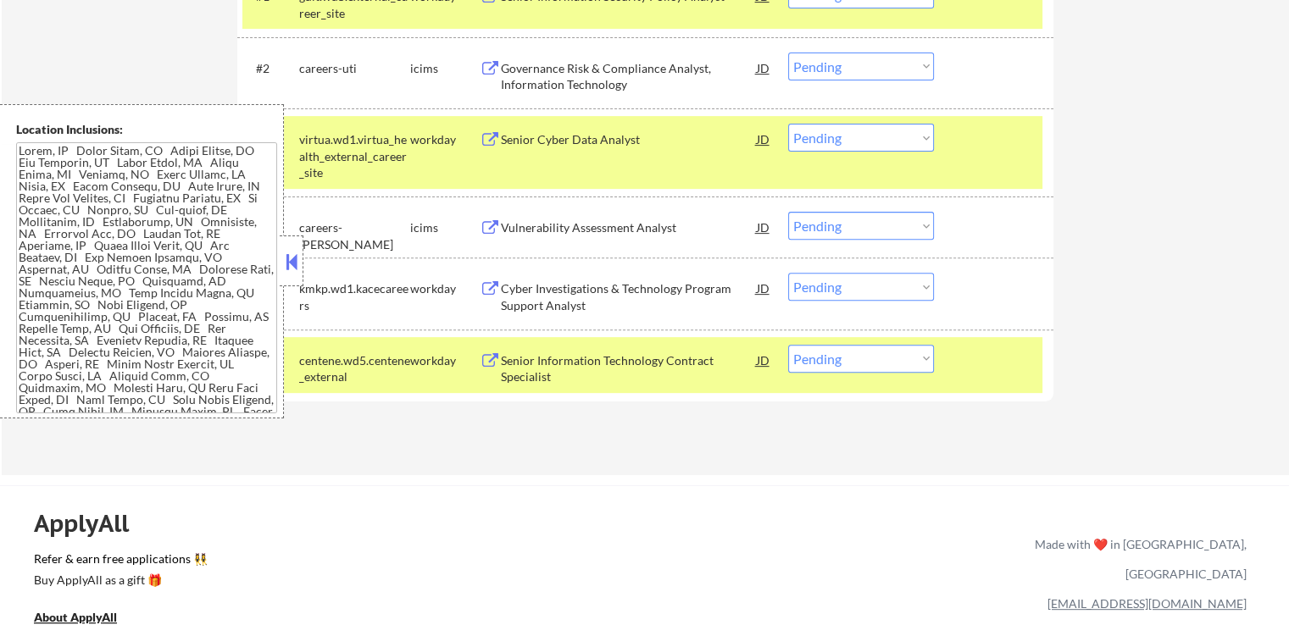
click at [996, 367] on div at bounding box center [995, 360] width 75 height 30
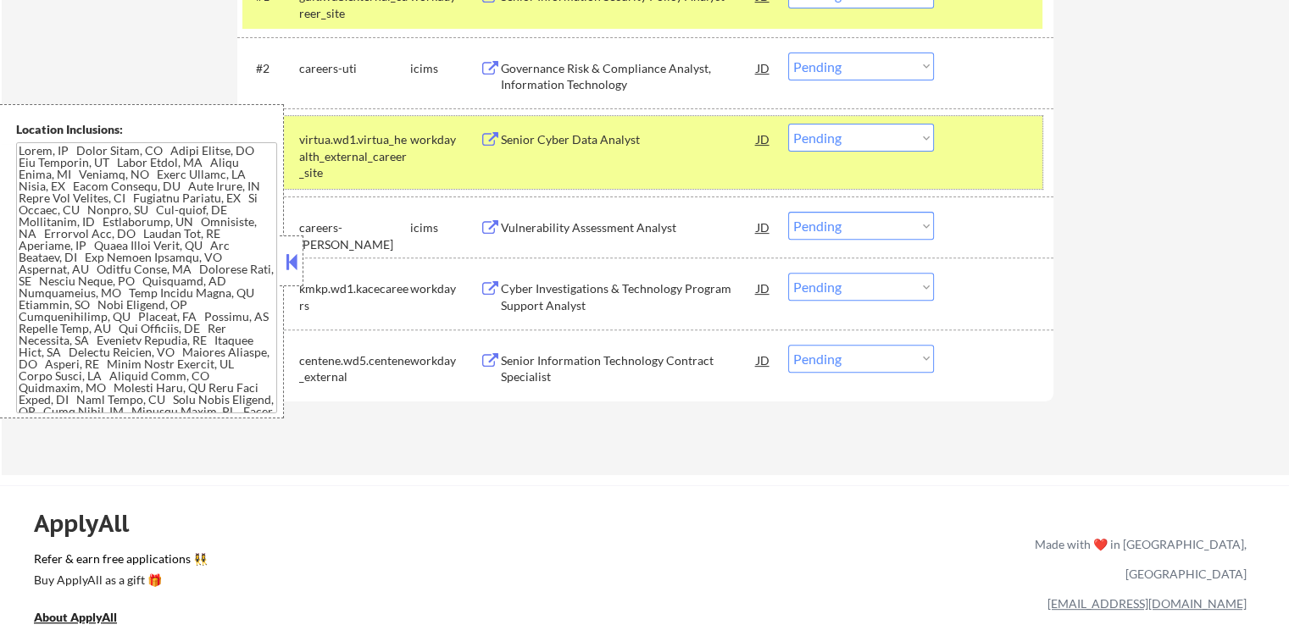
click at [989, 160] on div "#3 virtua.wd1.virtua_health_external_career_site workday Senior Cyber Data Anal…" at bounding box center [642, 152] width 800 height 73
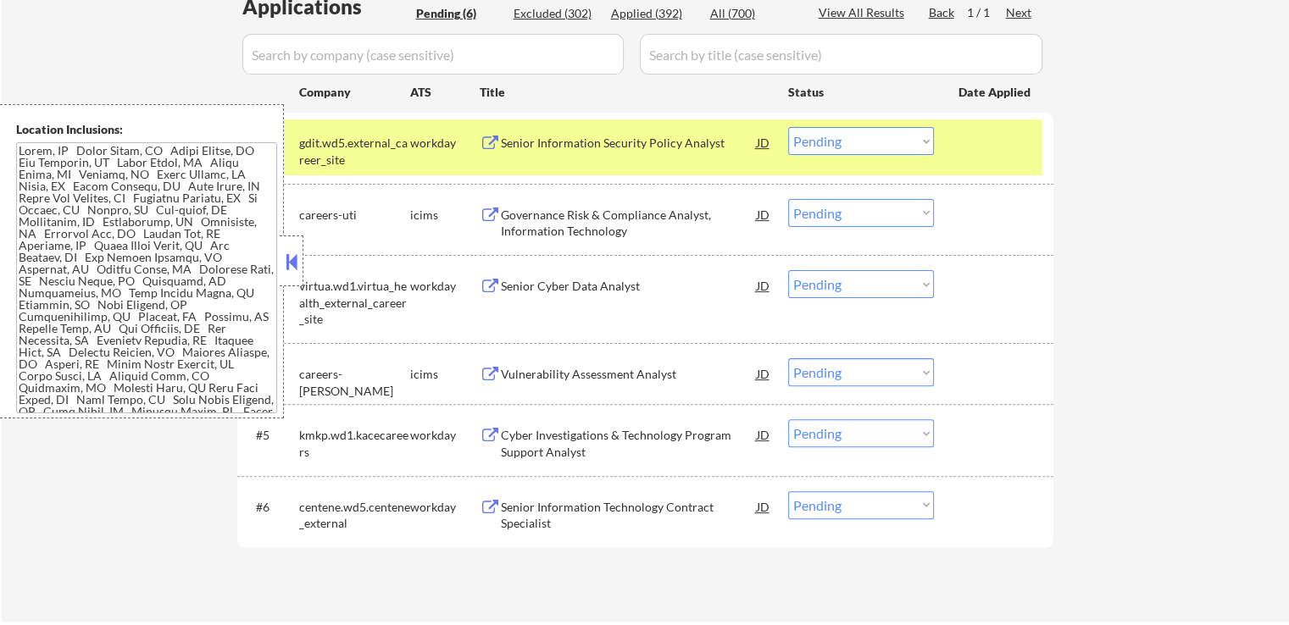
scroll to position [424, 0]
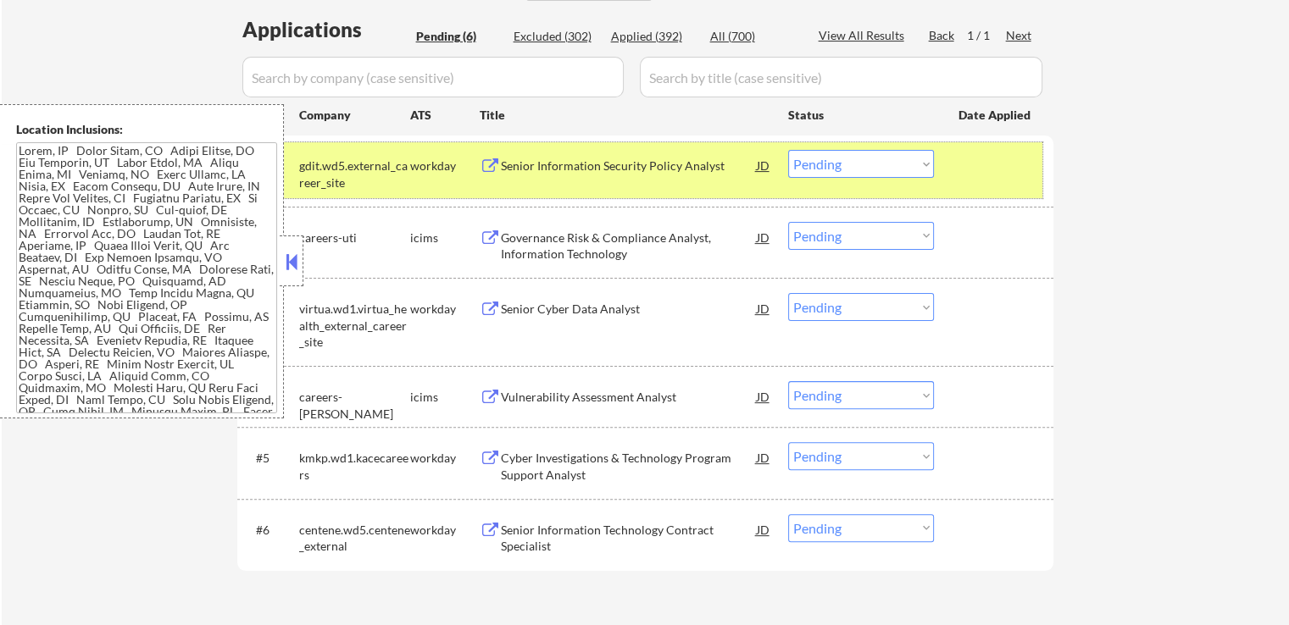
drag, startPoint x: 978, startPoint y: 182, endPoint x: 973, endPoint y: 191, distance: 9.5
click at [978, 184] on div "#1 gdit.wd5.external_career_site workday Senior Information Security Policy Ana…" at bounding box center [642, 170] width 800 height 56
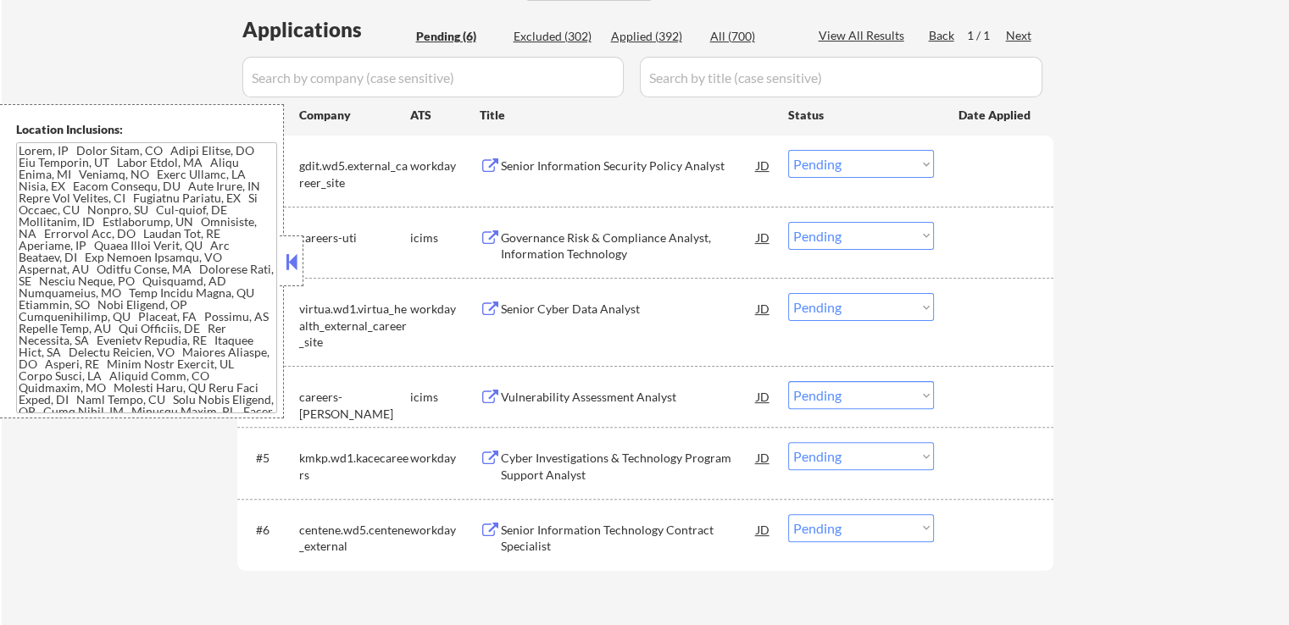
click at [301, 285] on div at bounding box center [292, 261] width 24 height 51
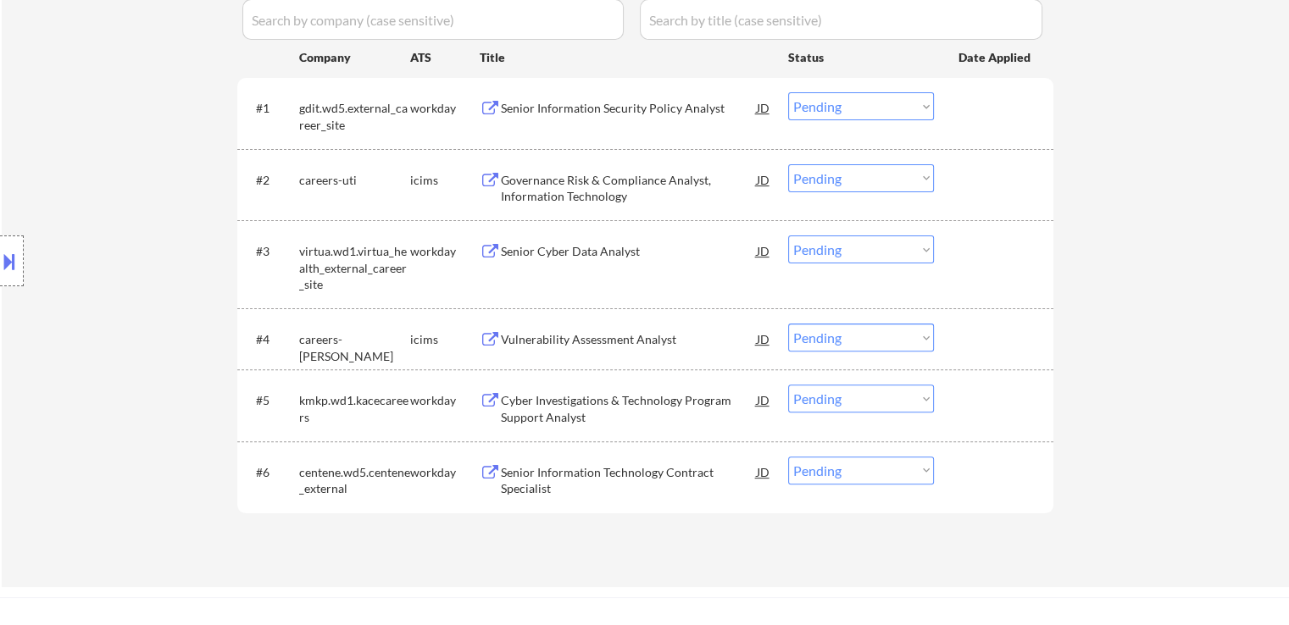
scroll to position [508, 0]
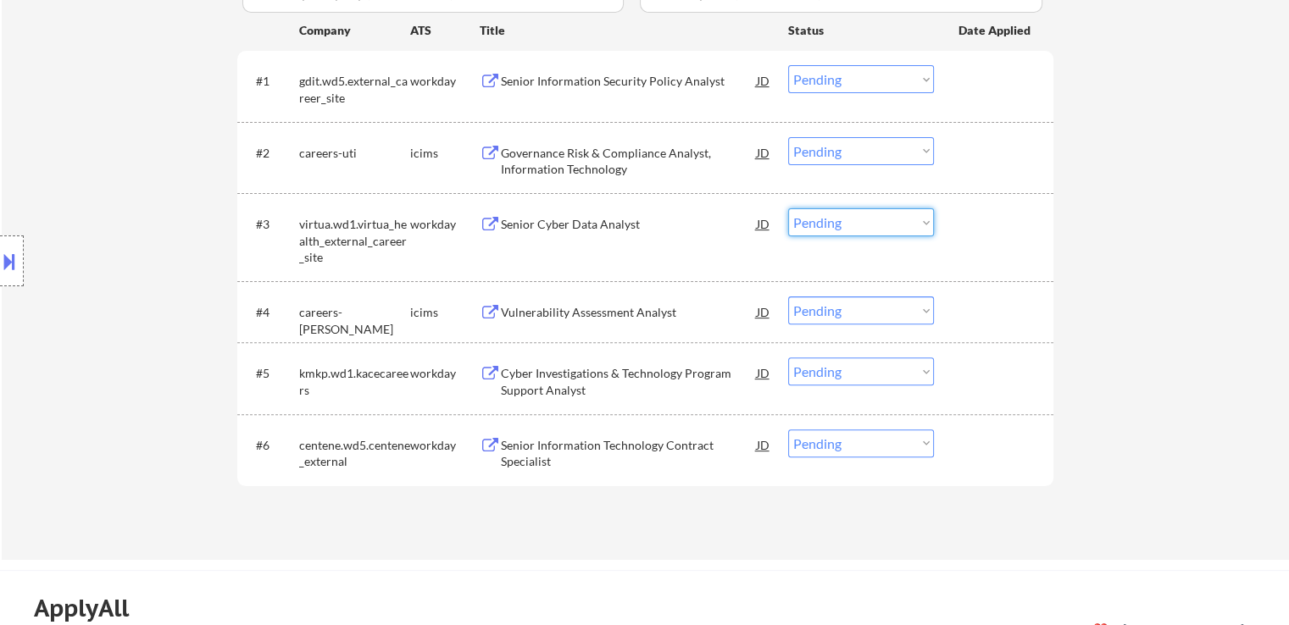
click at [882, 224] on select "Choose an option... Pending Applied Excluded (Questions) Excluded (Expired) Exc…" at bounding box center [861, 222] width 146 height 28
click at [788, 208] on select "Choose an option... Pending Applied Excluded (Questions) Excluded (Expired) Exc…" at bounding box center [861, 222] width 146 height 28
select select ""pending""
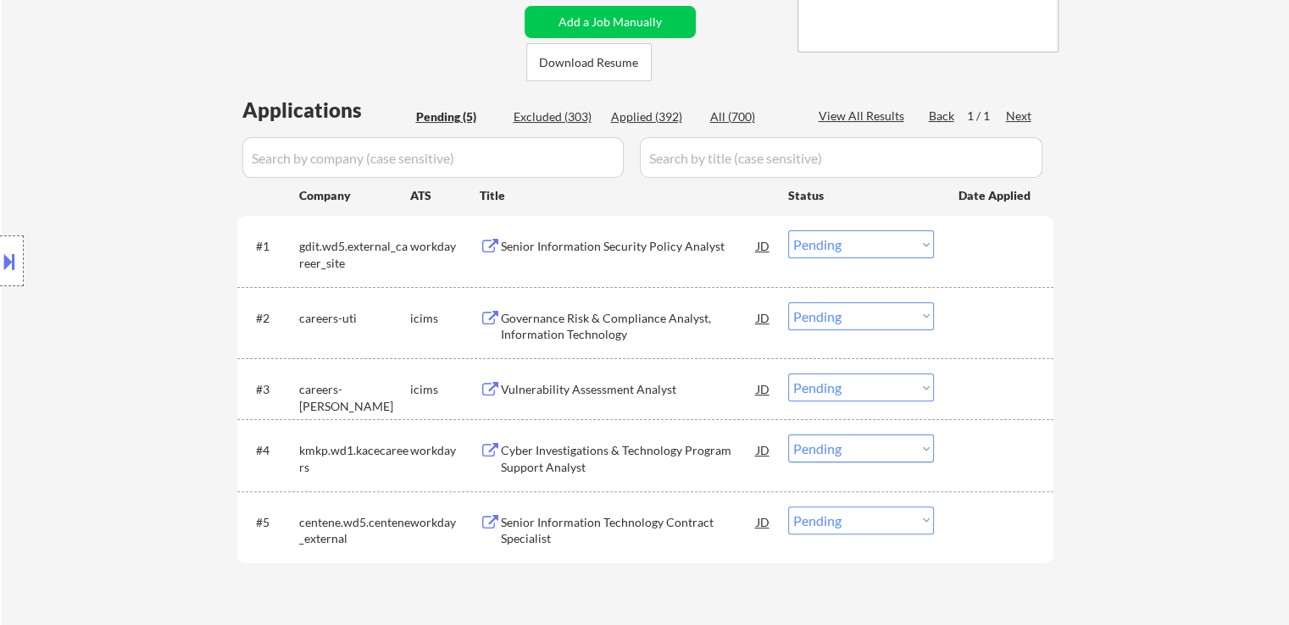
scroll to position [339, 0]
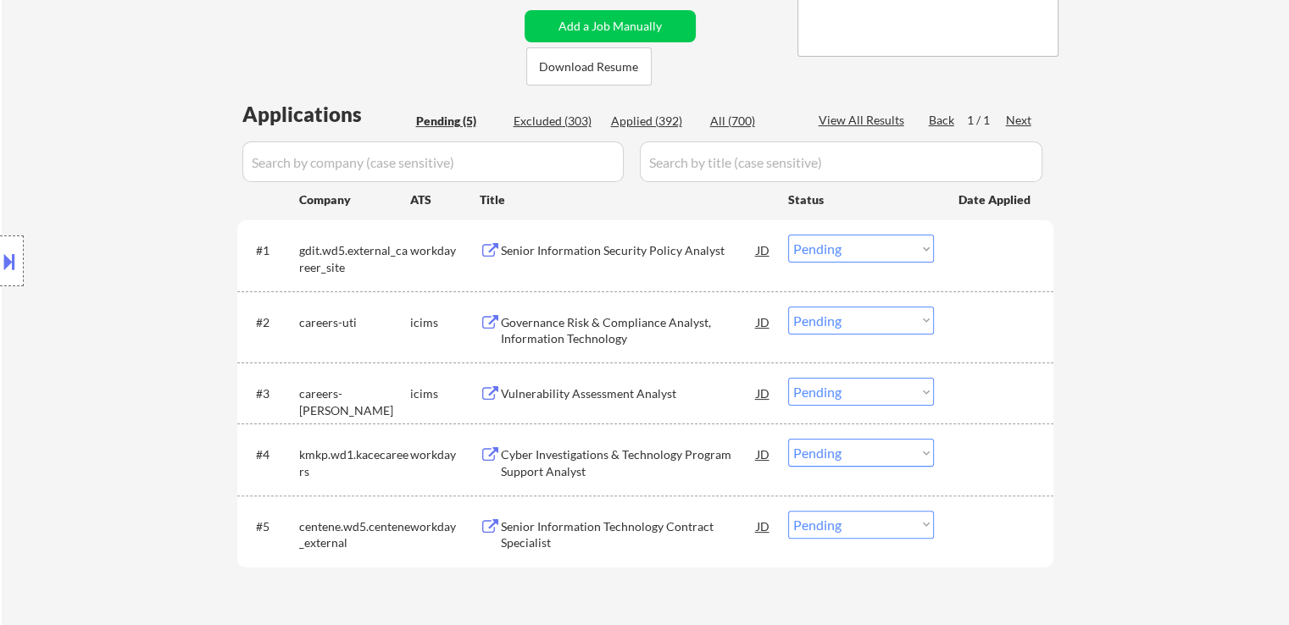
click at [1094, 243] on div "← Return to /applysquad Mailslurp Inbox Job Search Builder [PERSON_NAME] User E…" at bounding box center [645, 185] width 1287 height 912
